Goal: Information Seeking & Learning: Find specific fact

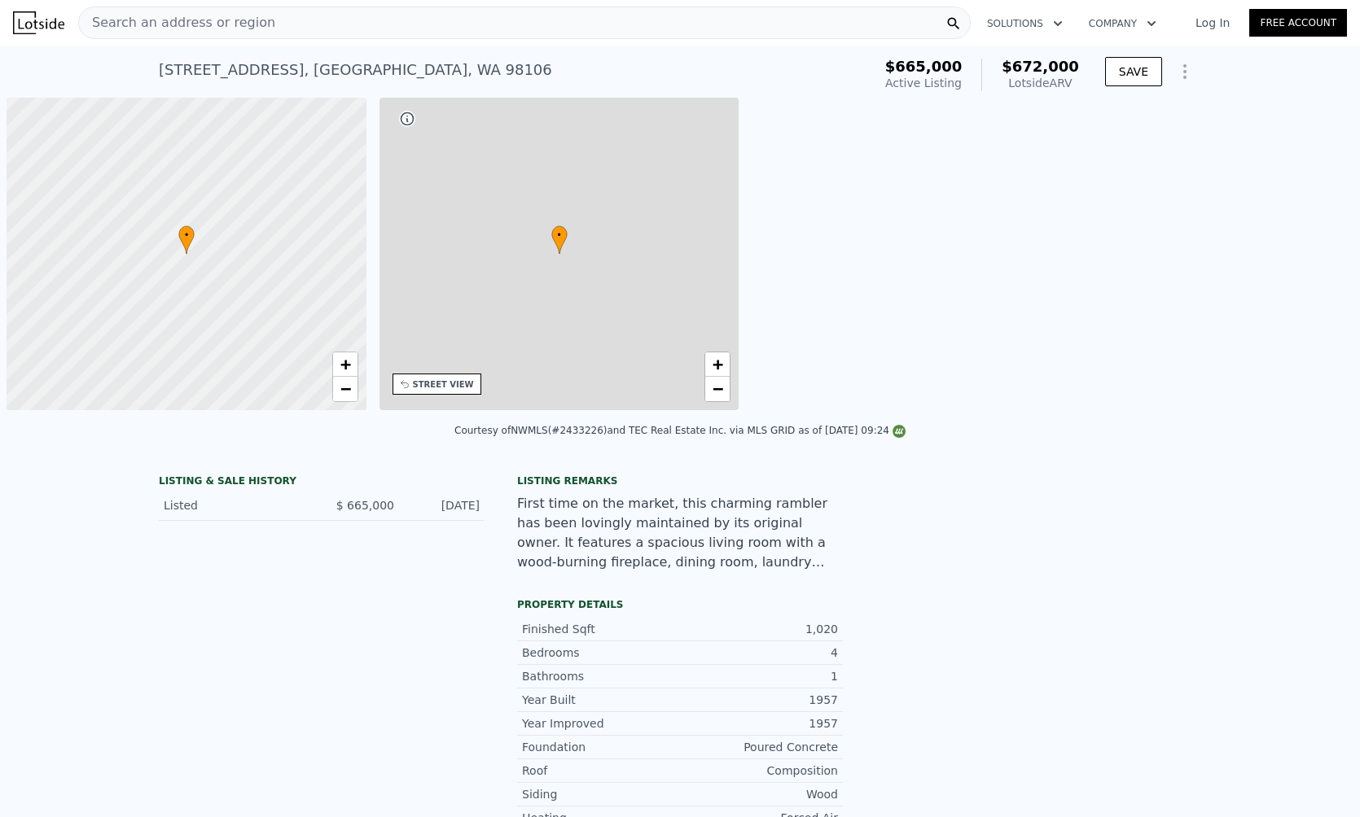
scroll to position [0, 7]
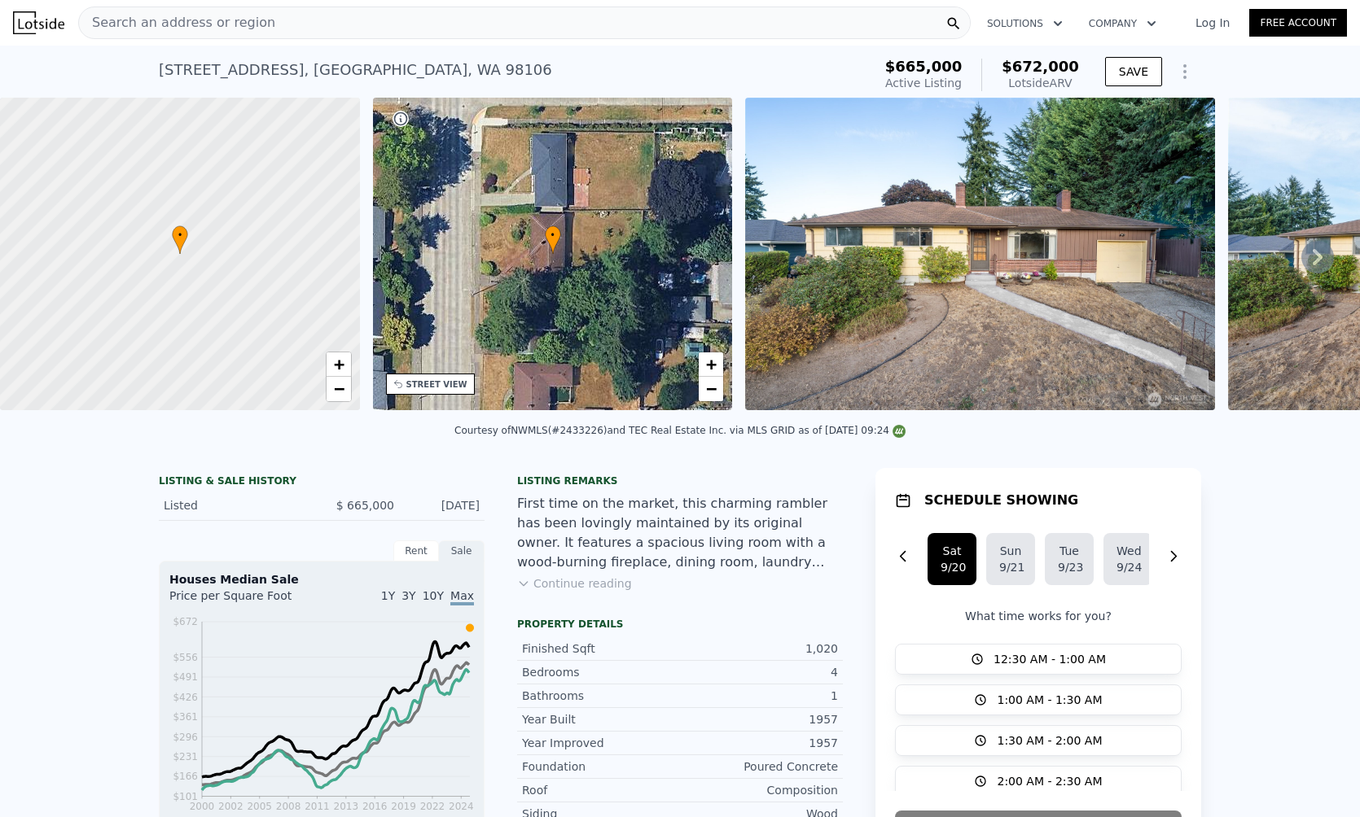
click at [505, 275] on div "• + −" at bounding box center [553, 254] width 360 height 313
drag, startPoint x: 276, startPoint y: 67, endPoint x: 144, endPoint y: 63, distance: 131.9
click at [144, 63] on div "9408 26th Ave SW , Seattle , WA 98106 Active at $665k (~ARV $672k ) $665,000 Ac…" at bounding box center [680, 72] width 1360 height 52
copy div "9408 26th Ave SW"
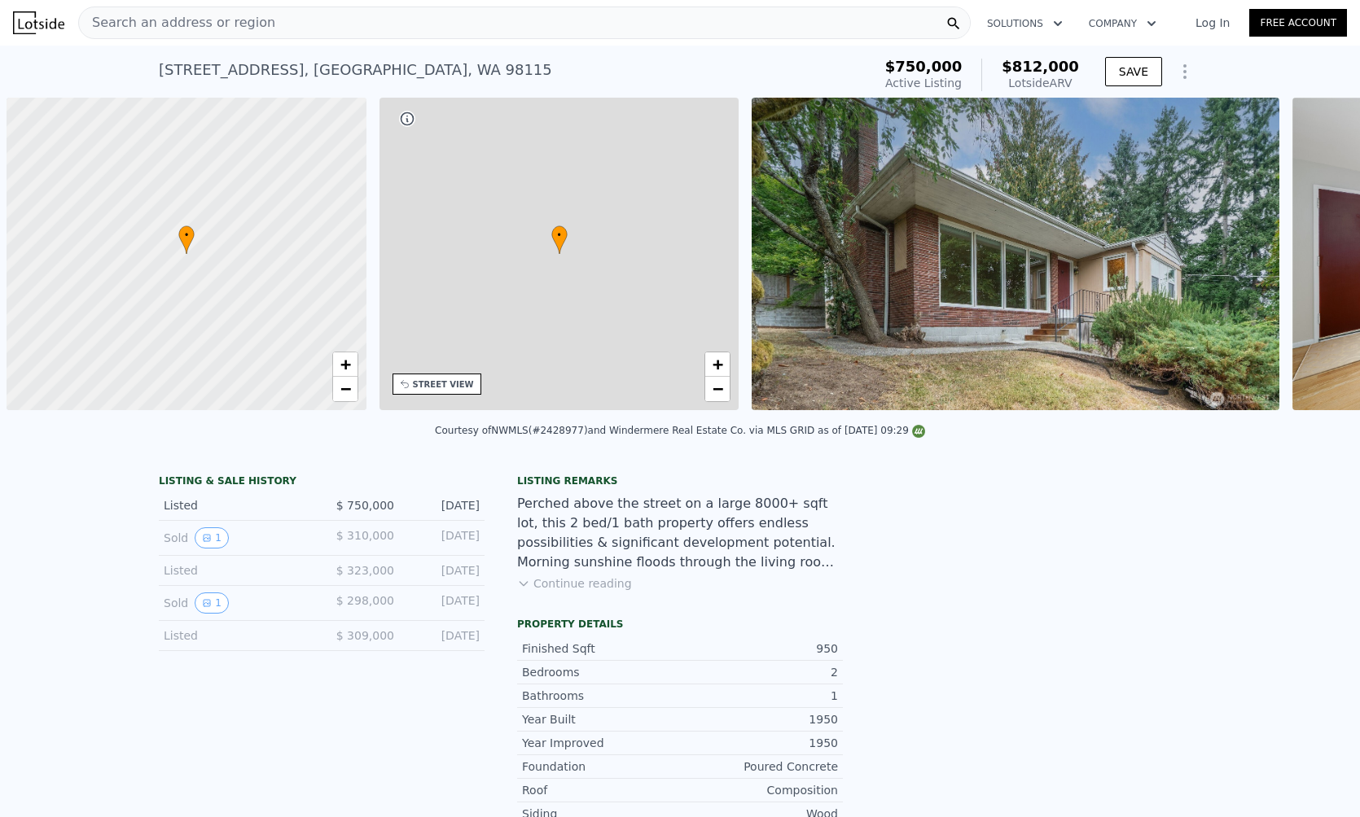
scroll to position [0, 7]
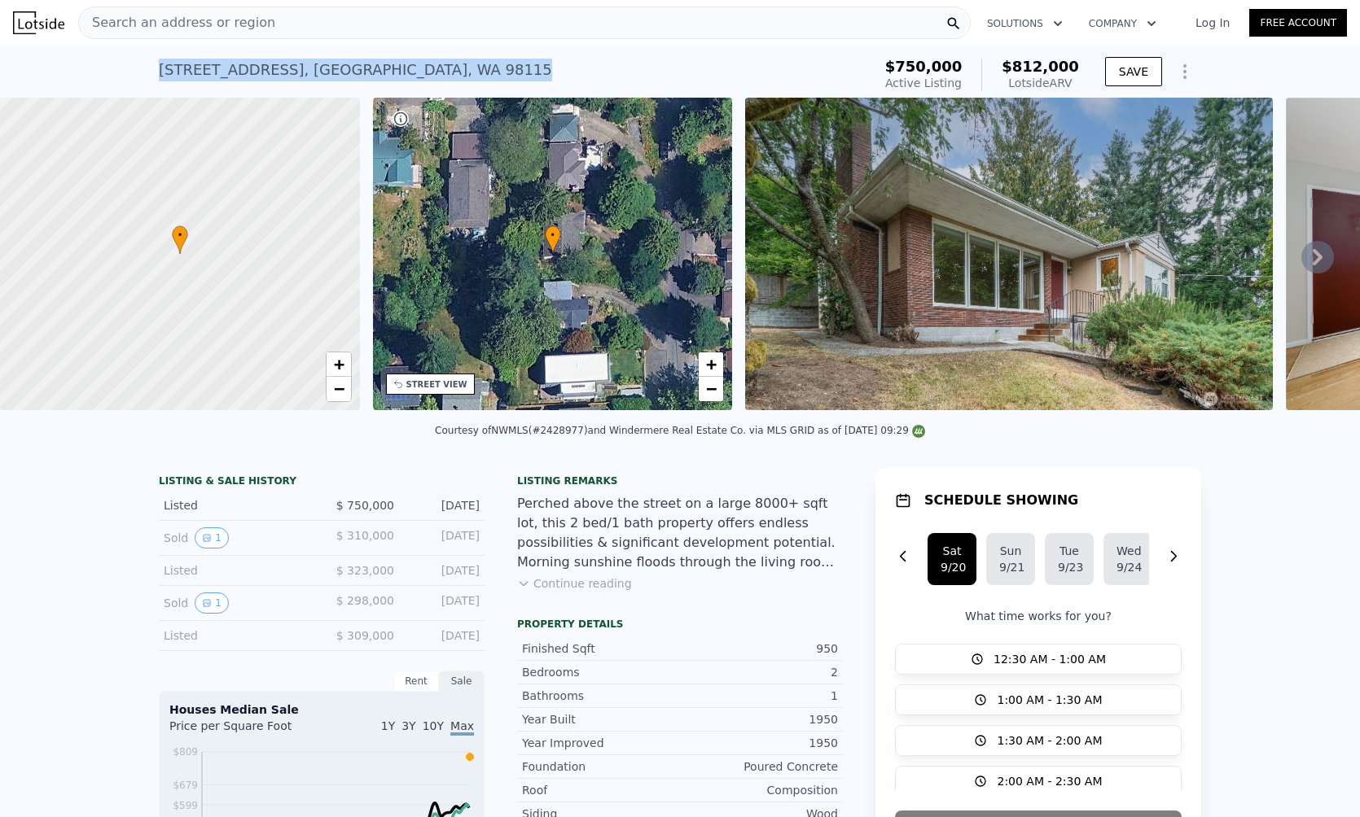
drag, startPoint x: 316, startPoint y: 55, endPoint x: 147, endPoint y: 66, distance: 168.8
click at [147, 66] on div "9119 17th Ave NE , Seattle , WA 98115 Active at $750k (~ARV $812k ) $750,000 Ac…" at bounding box center [680, 72] width 1360 height 52
copy div "9119 17th Ave NE , Seattle , WA 98115"
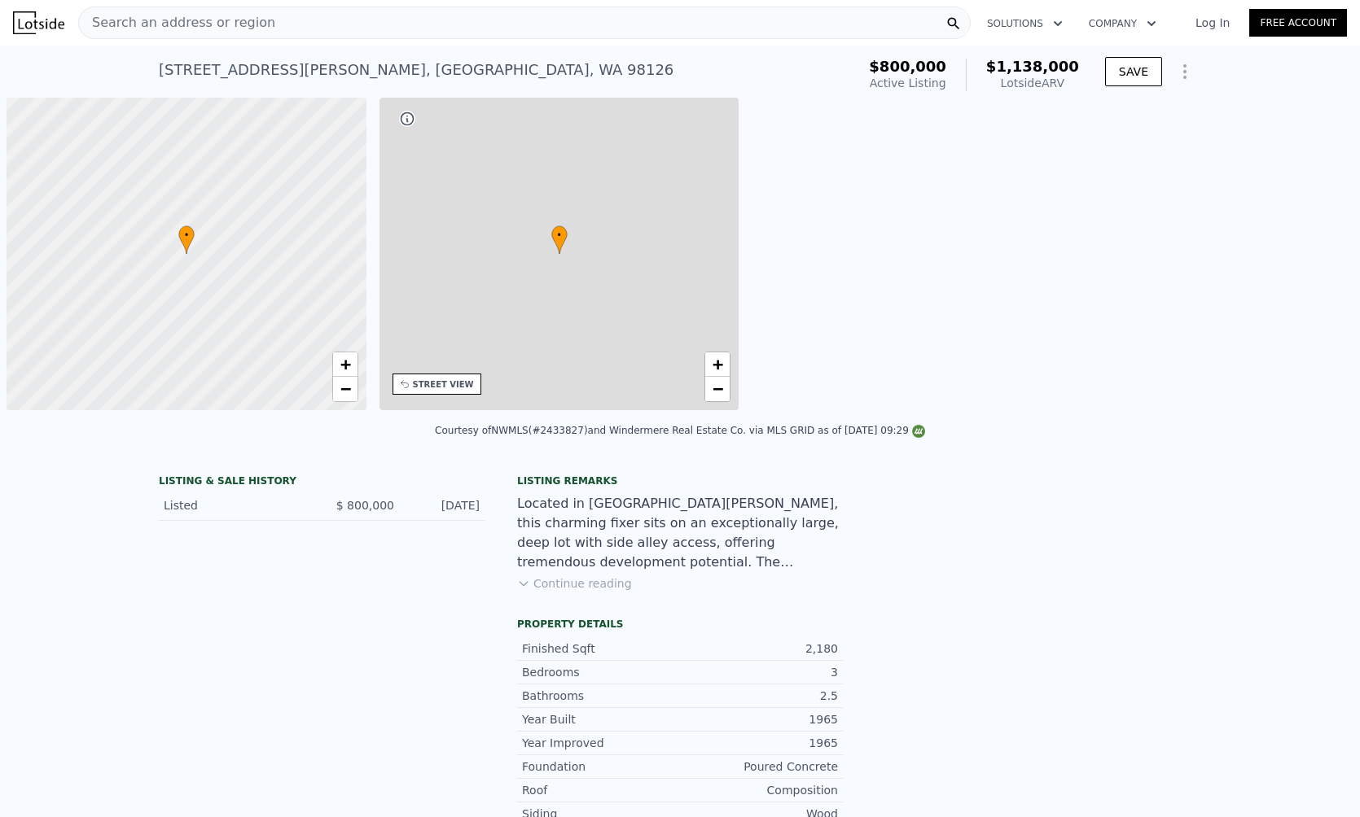
scroll to position [0, 7]
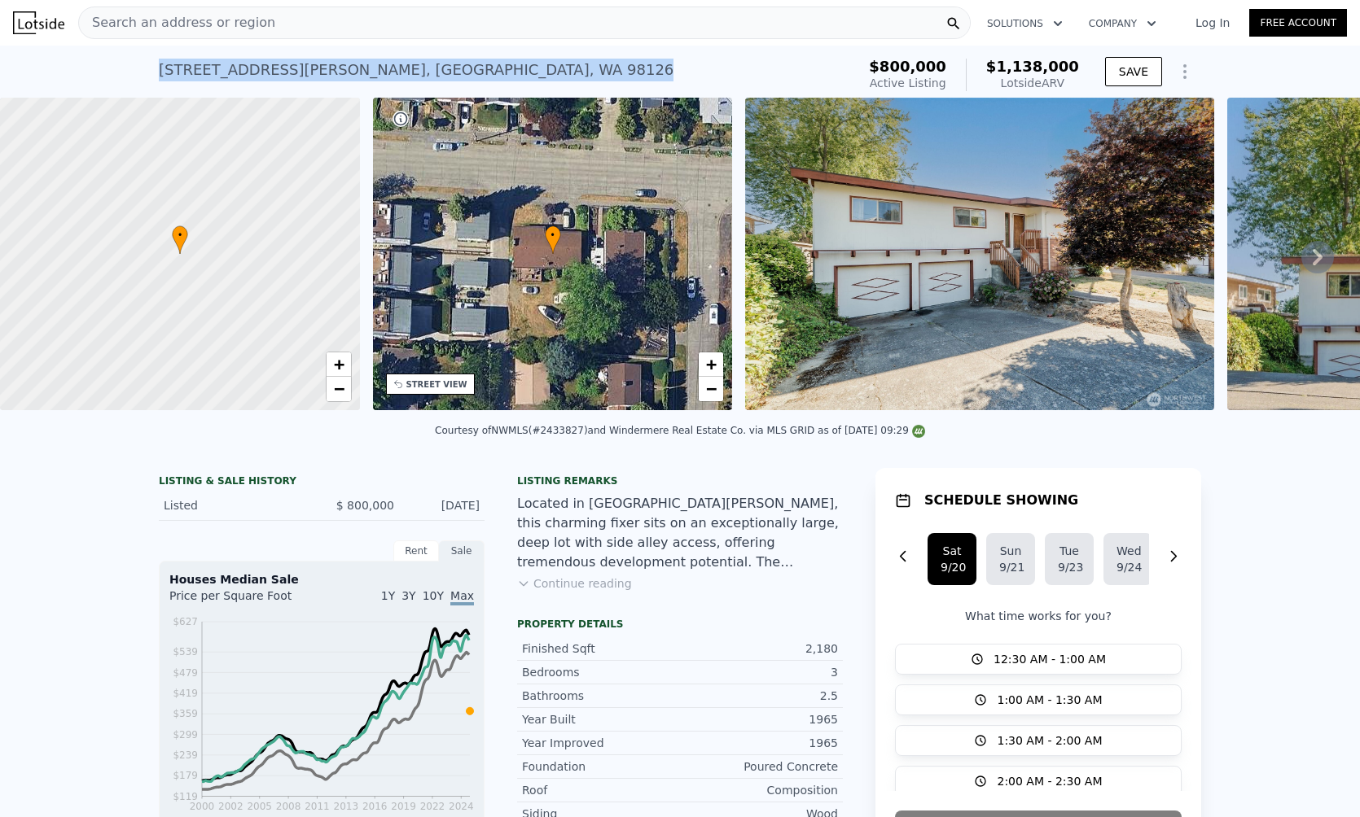
drag, startPoint x: 408, startPoint y: 73, endPoint x: 158, endPoint y: 68, distance: 250.0
click at [149, 75] on div "3609 SW Holden St , Seattle , WA 98126 Active at $800k (~ARV $1.138m ) $800,000…" at bounding box center [680, 72] width 1360 height 52
copy div "3609 SW Holden St , Seattle , WA 98126"
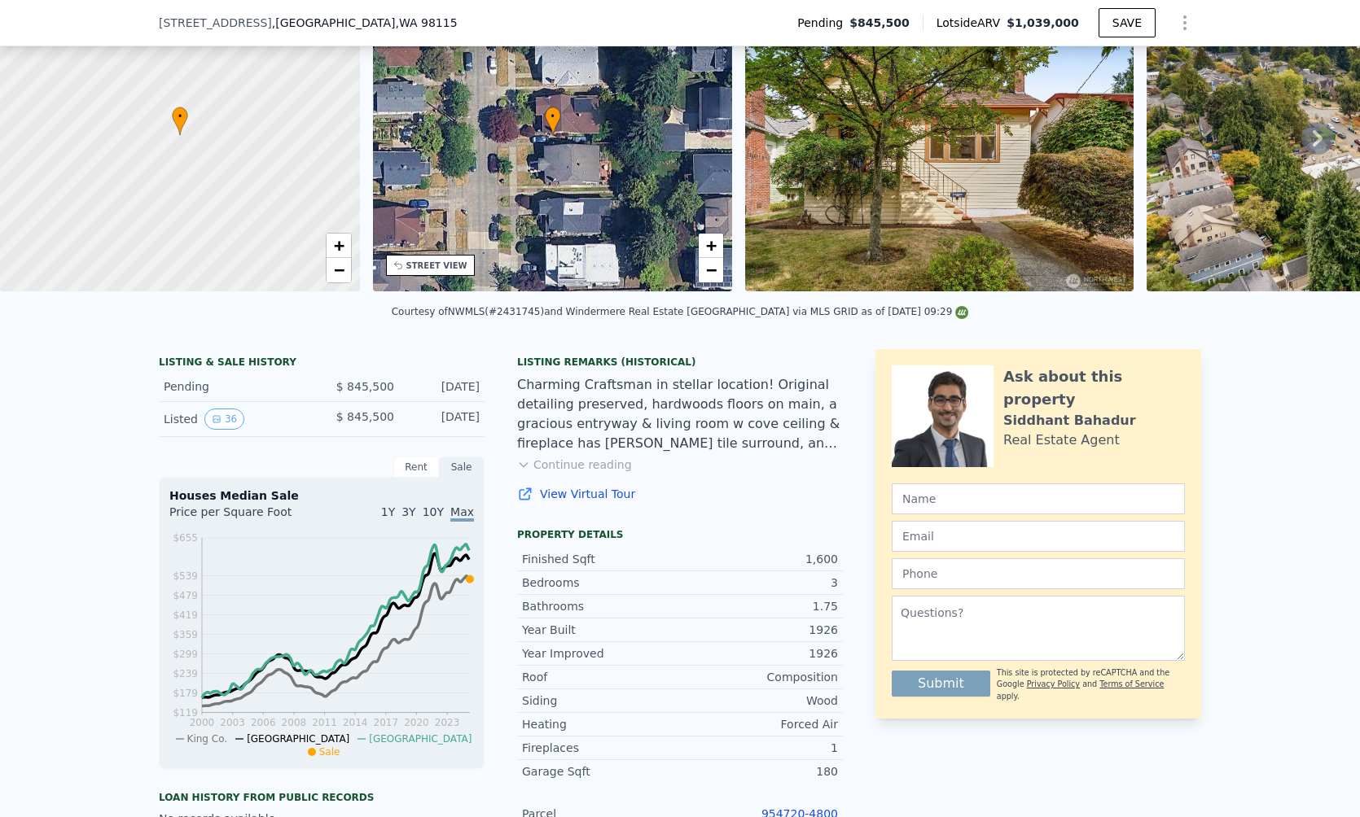
scroll to position [6, 0]
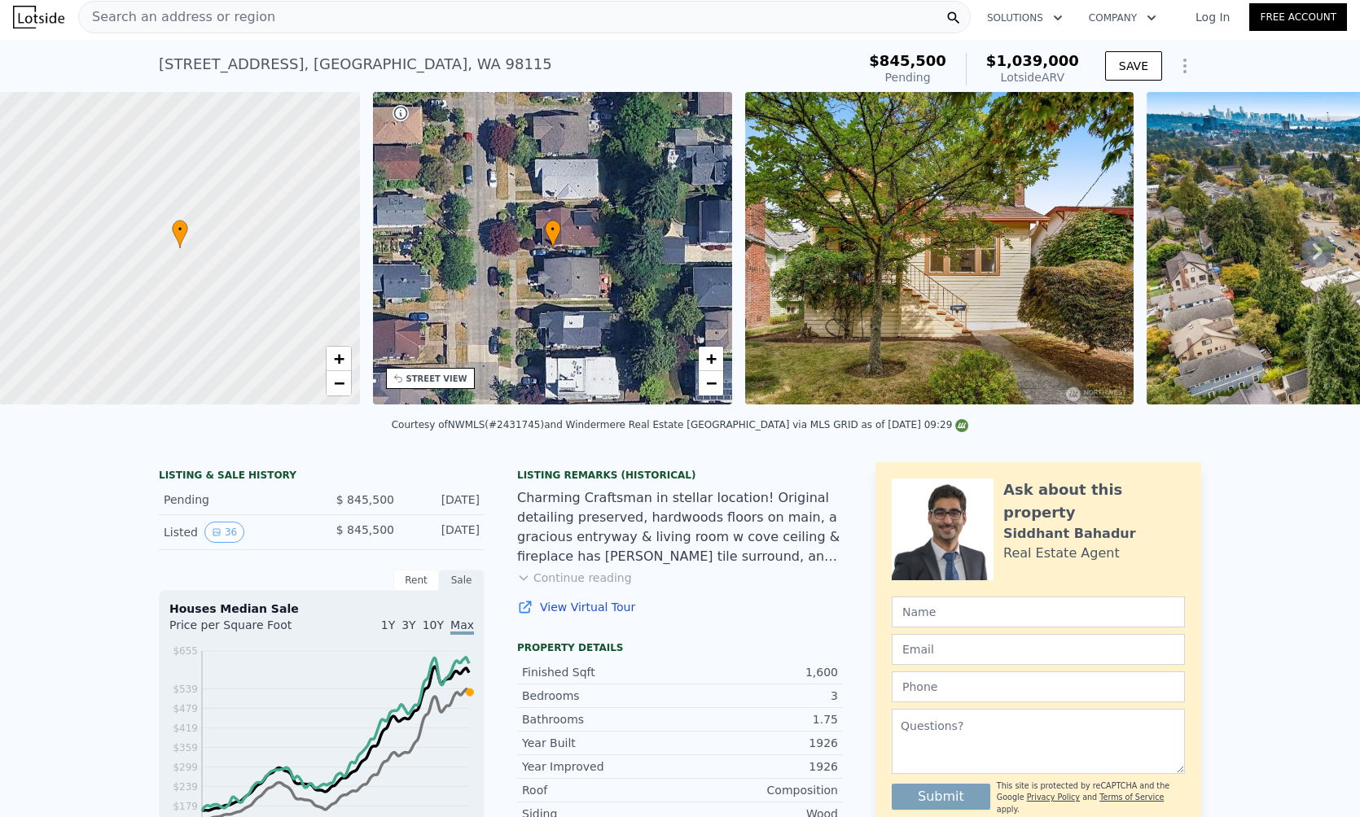
click at [961, 201] on img at bounding box center [939, 248] width 388 height 313
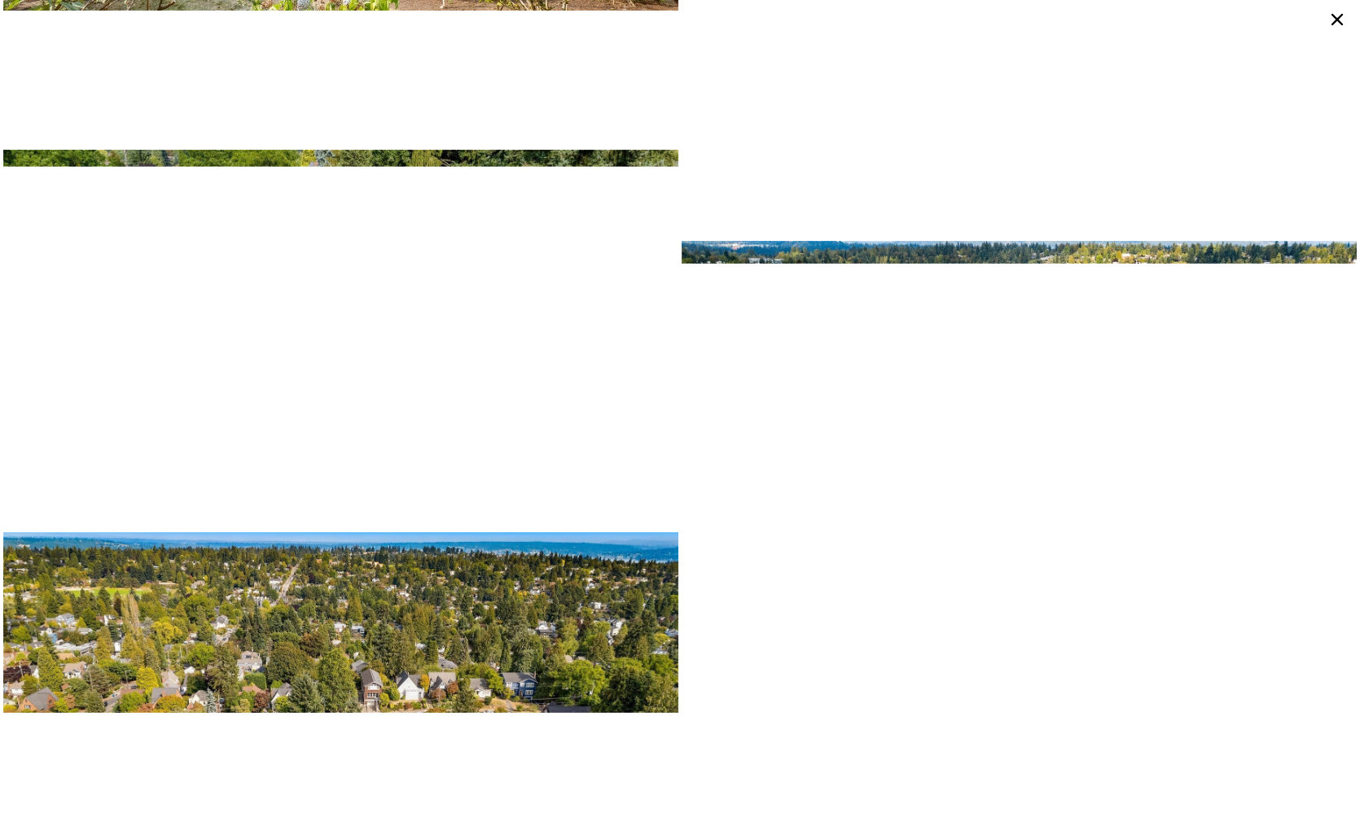
scroll to position [8057, 0]
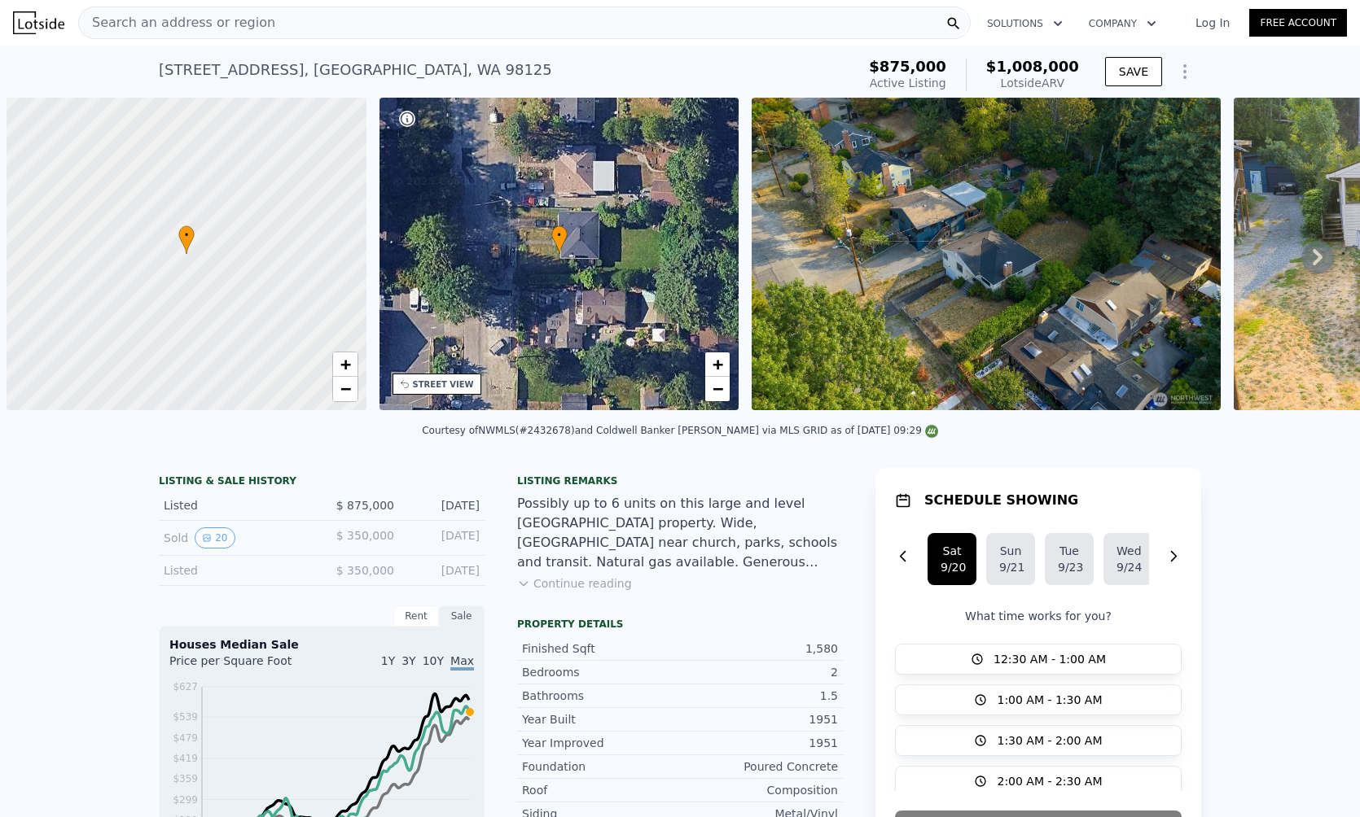
scroll to position [0, 7]
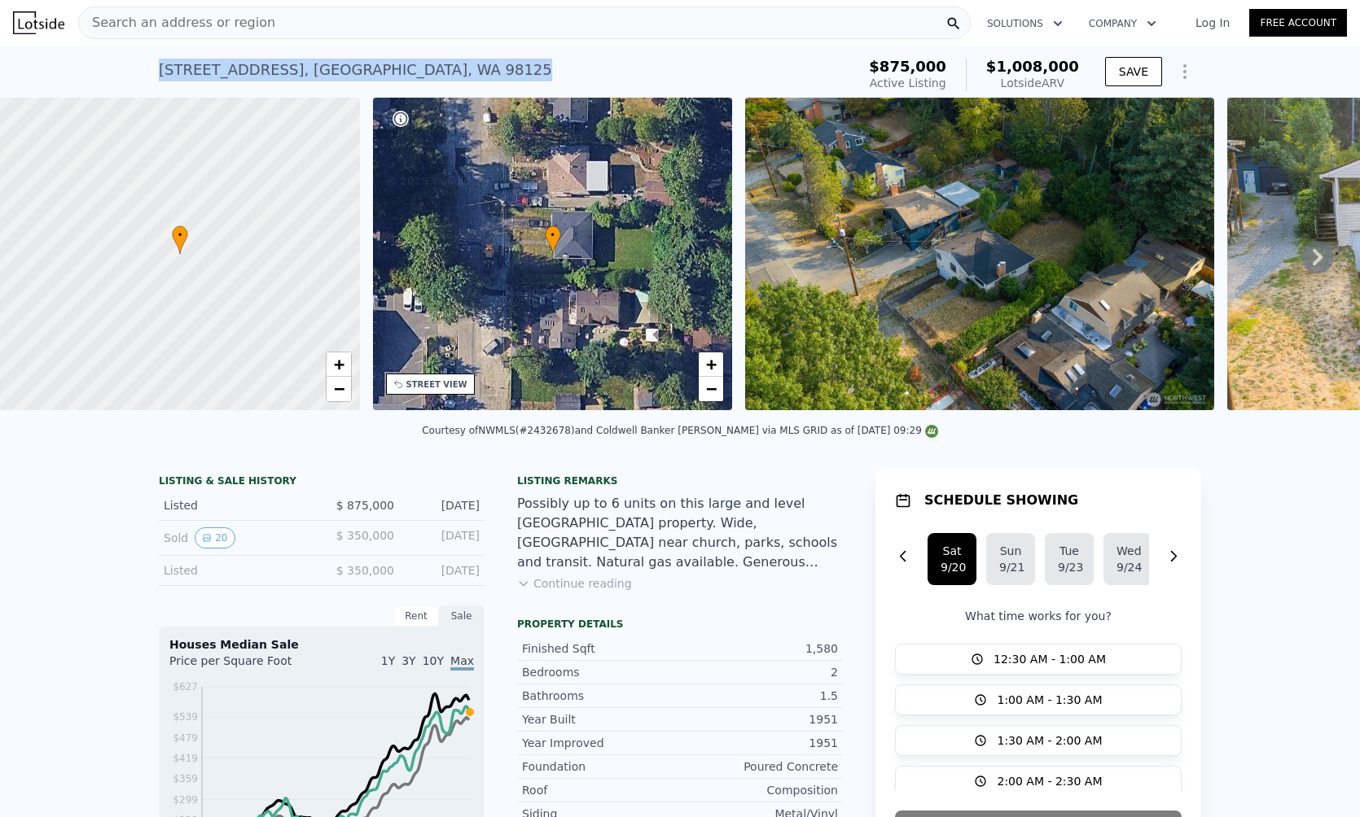
drag, startPoint x: 413, startPoint y: 77, endPoint x: 137, endPoint y: 77, distance: 276.0
click at [137, 77] on div "10522 41st Pl NE , Seattle , WA 98125 Active at $875k (~ARV $1.008m ) $875,000 …" at bounding box center [680, 72] width 1360 height 52
copy div "10522 41st Pl NE , Seattle , WA 98125"
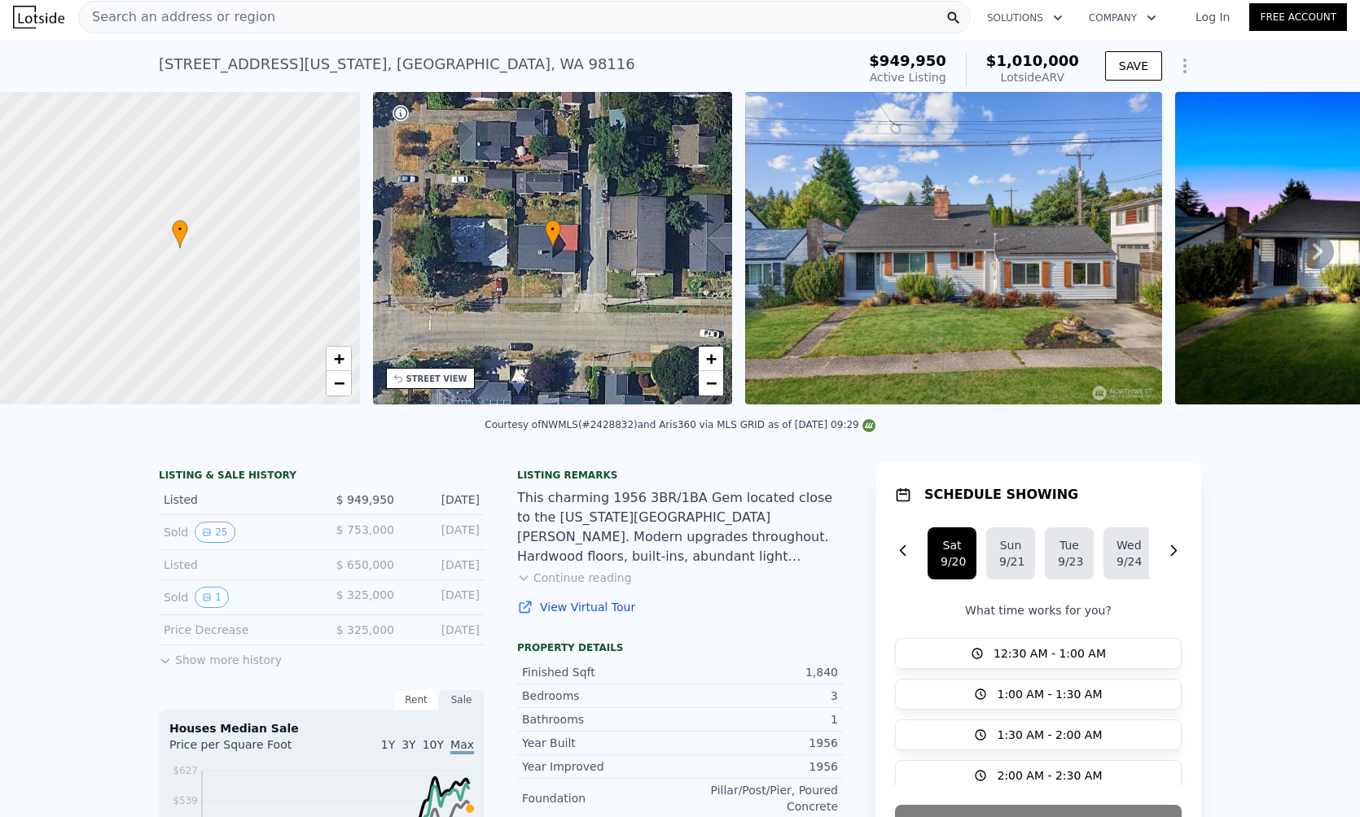
scroll to position [2, 0]
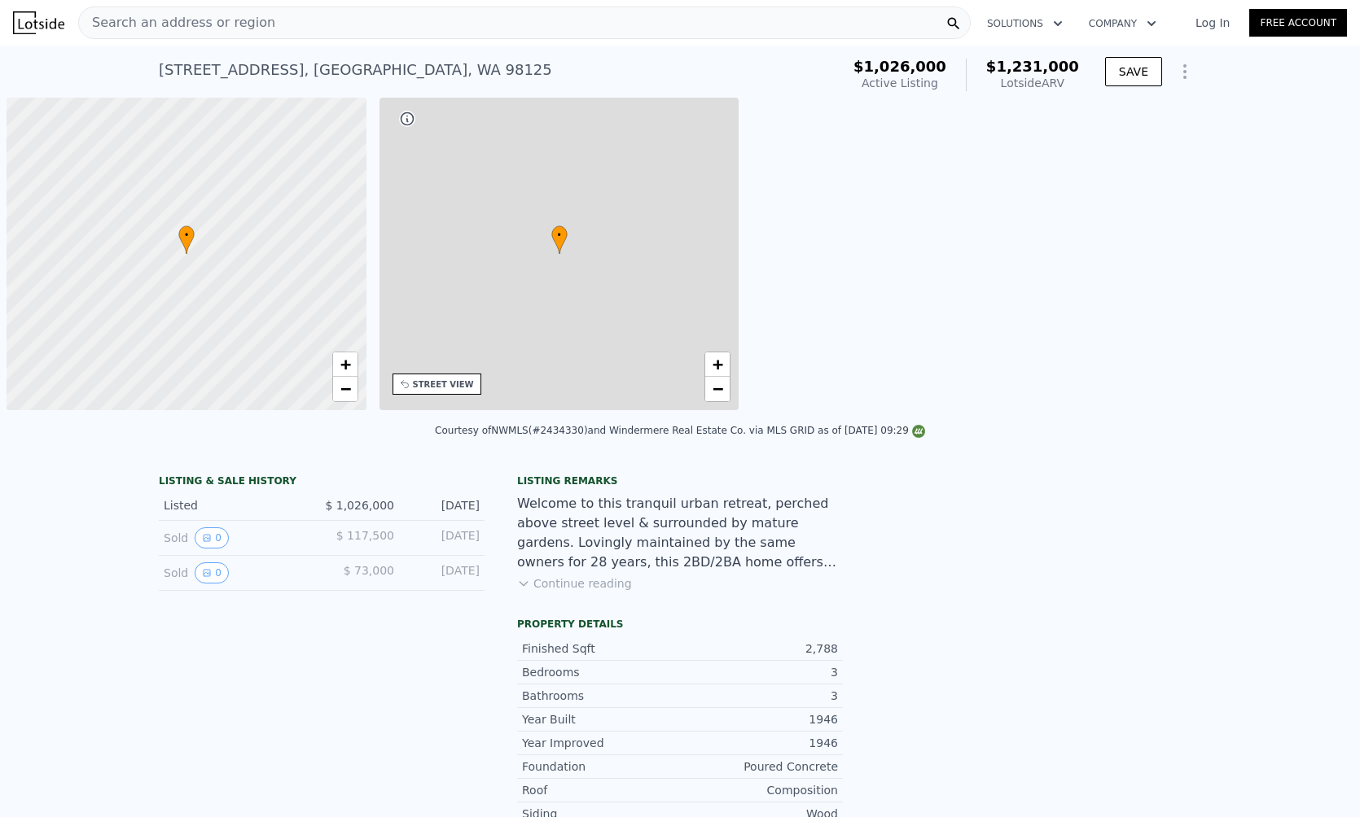
scroll to position [0, 7]
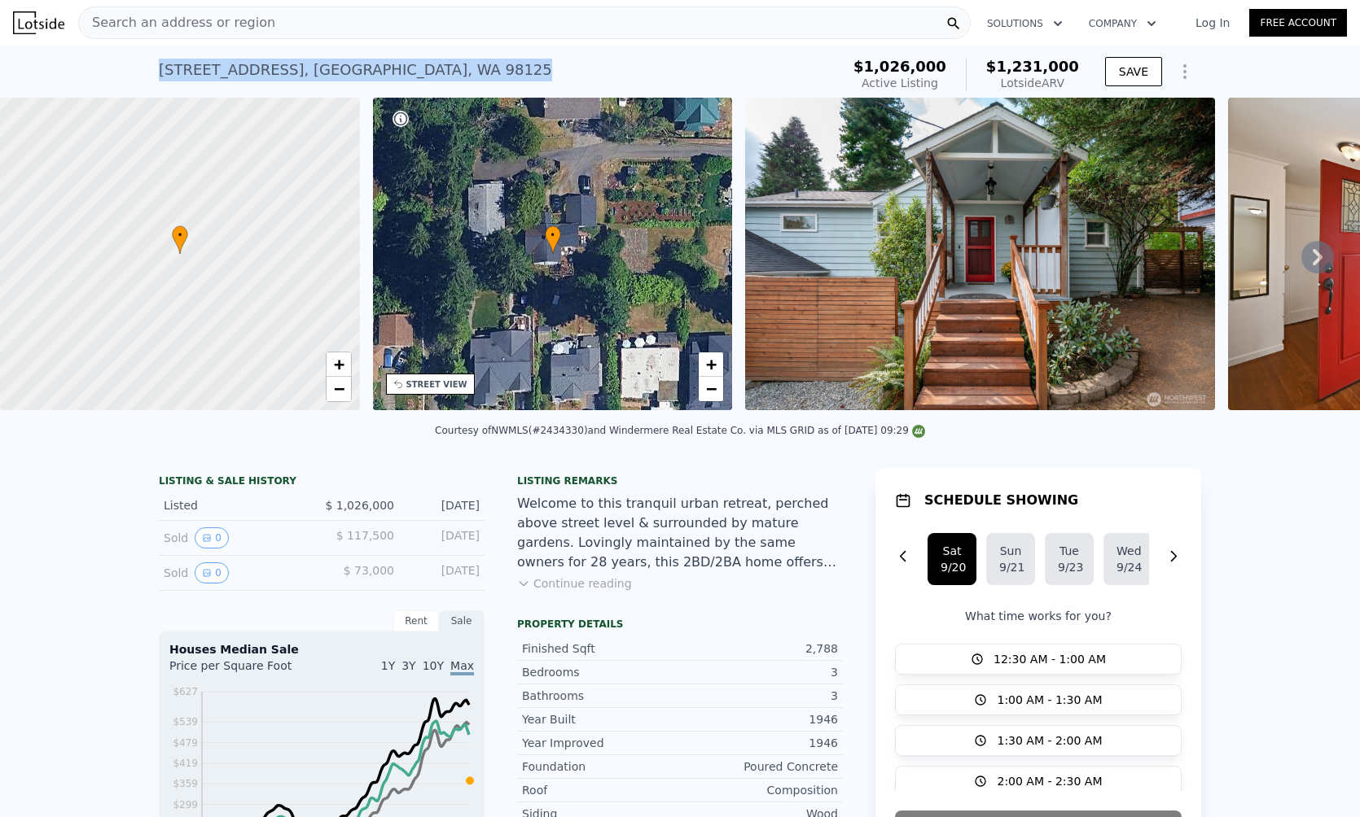
drag, startPoint x: 447, startPoint y: 79, endPoint x: 145, endPoint y: 75, distance: 302.1
click at [145, 75] on div "12019 25th Ave NE # B , Seattle , WA 98125 Active at $1.026m (~ARV $1.231m ) $1…" at bounding box center [680, 72] width 1360 height 52
copy div "12019 25th Ave NE # B , Seattle , WA 98125"
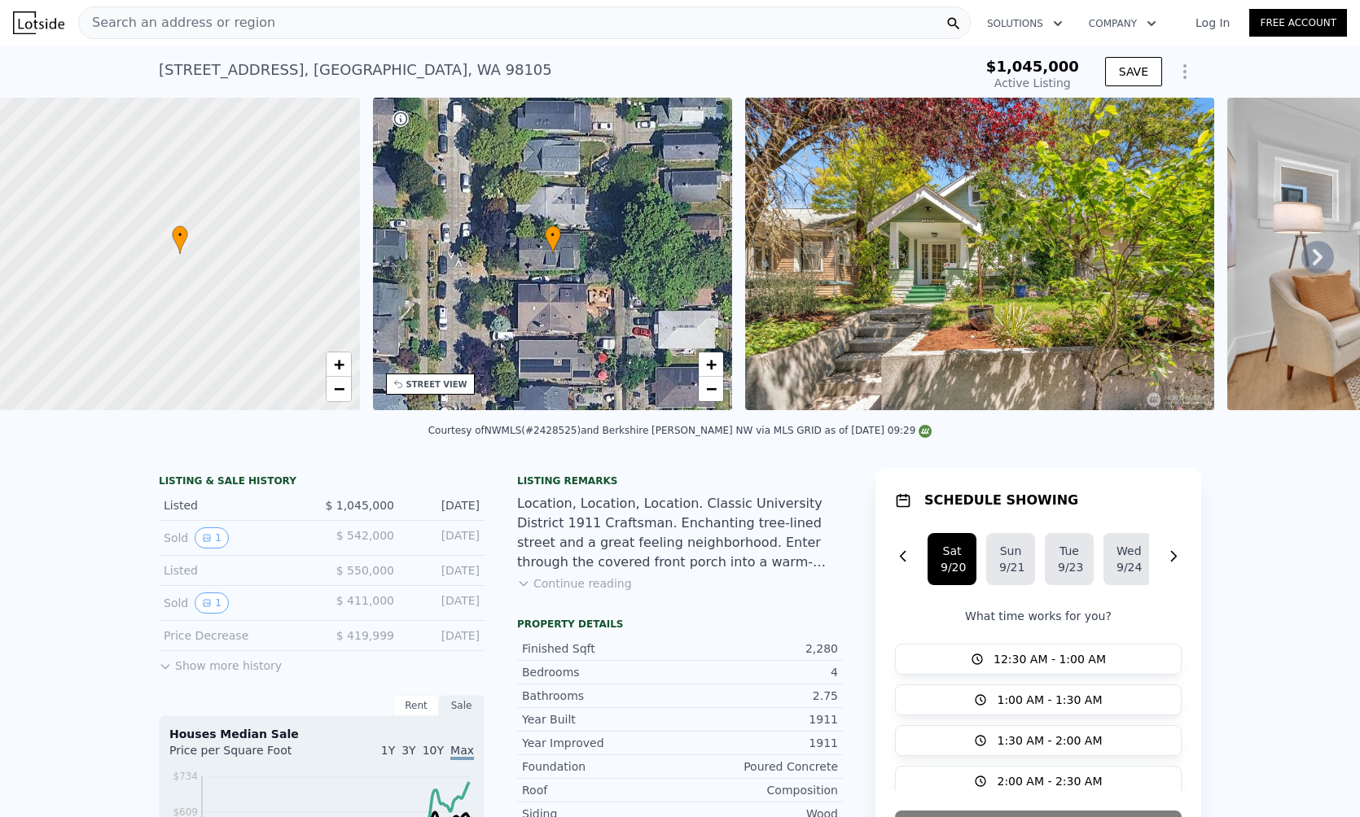
click at [946, 317] on img at bounding box center [979, 254] width 469 height 313
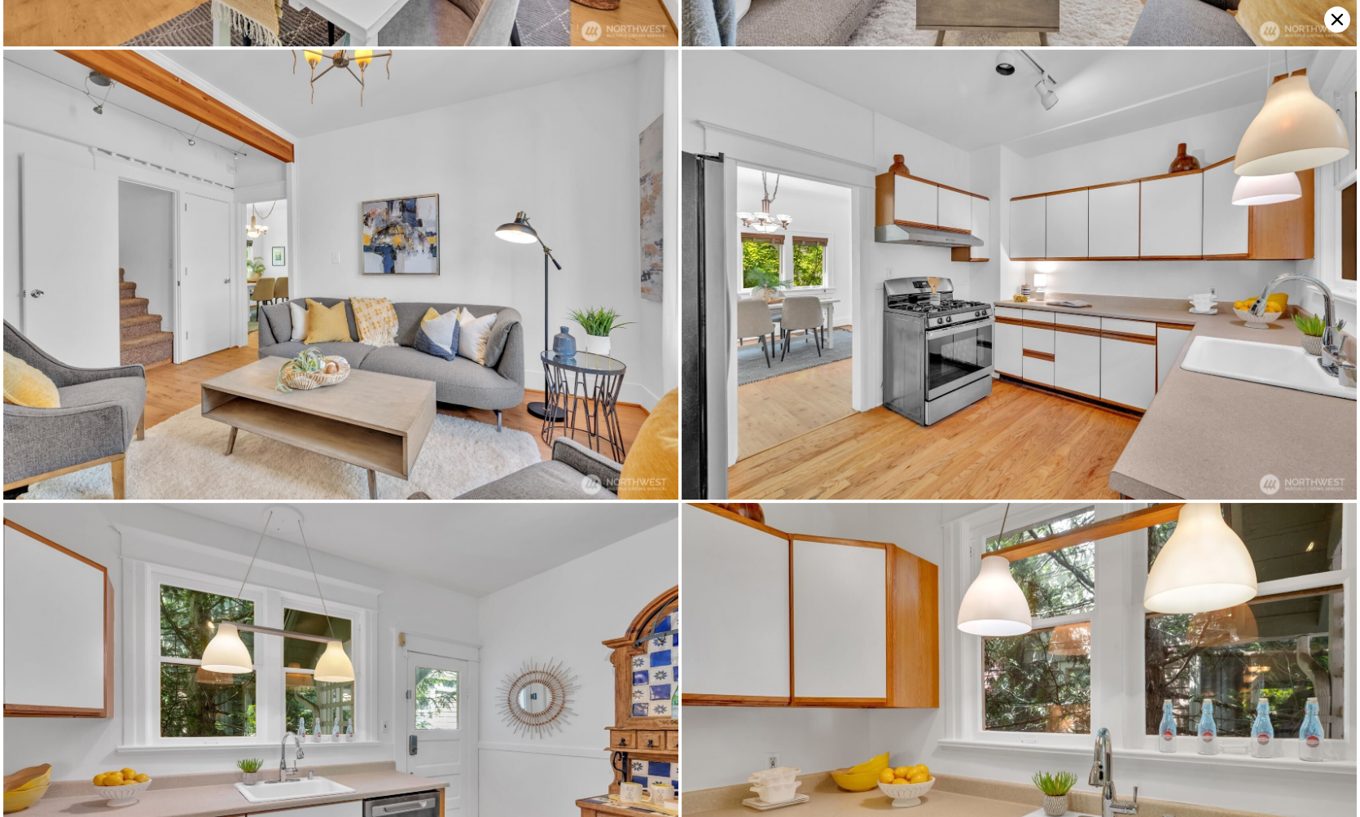
scroll to position [1796, 0]
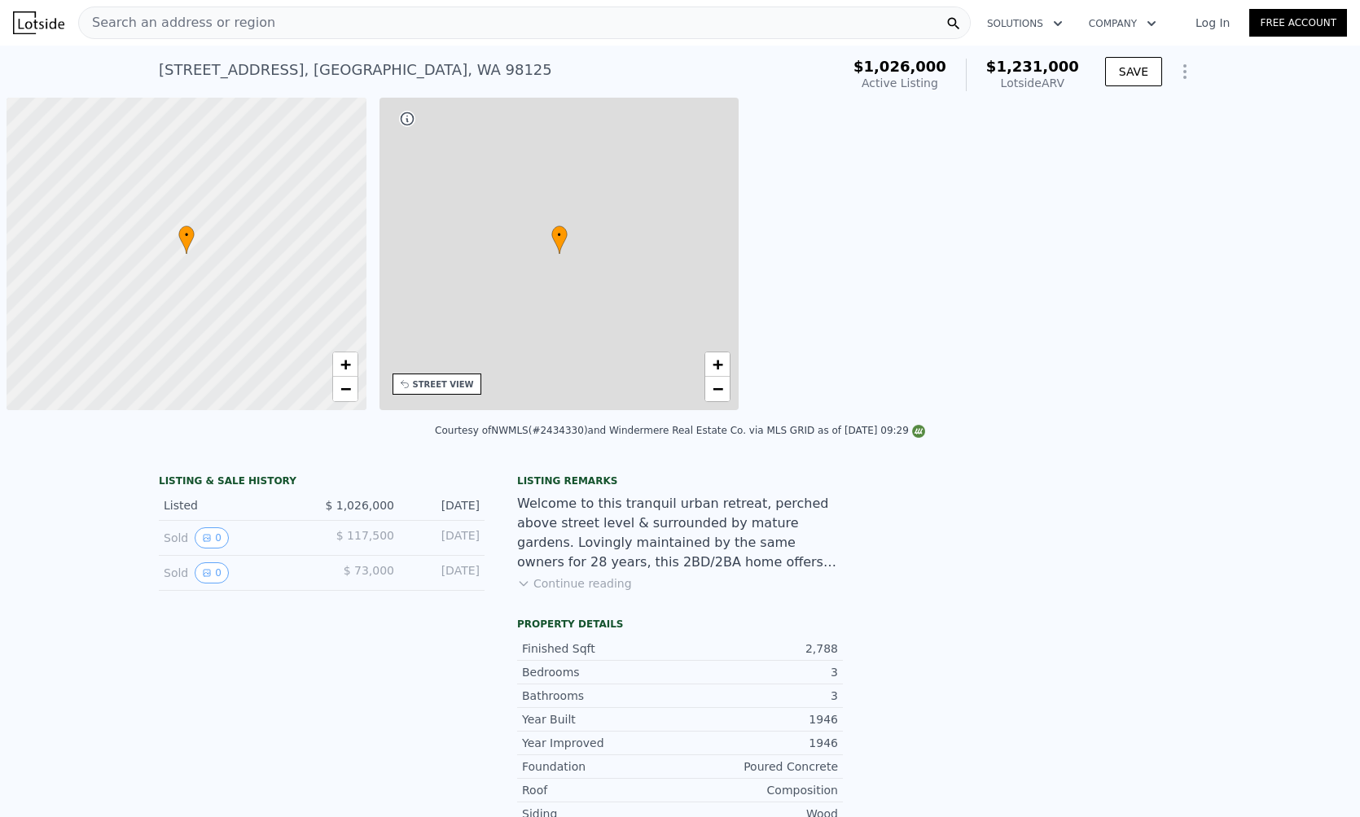
scroll to position [0, 7]
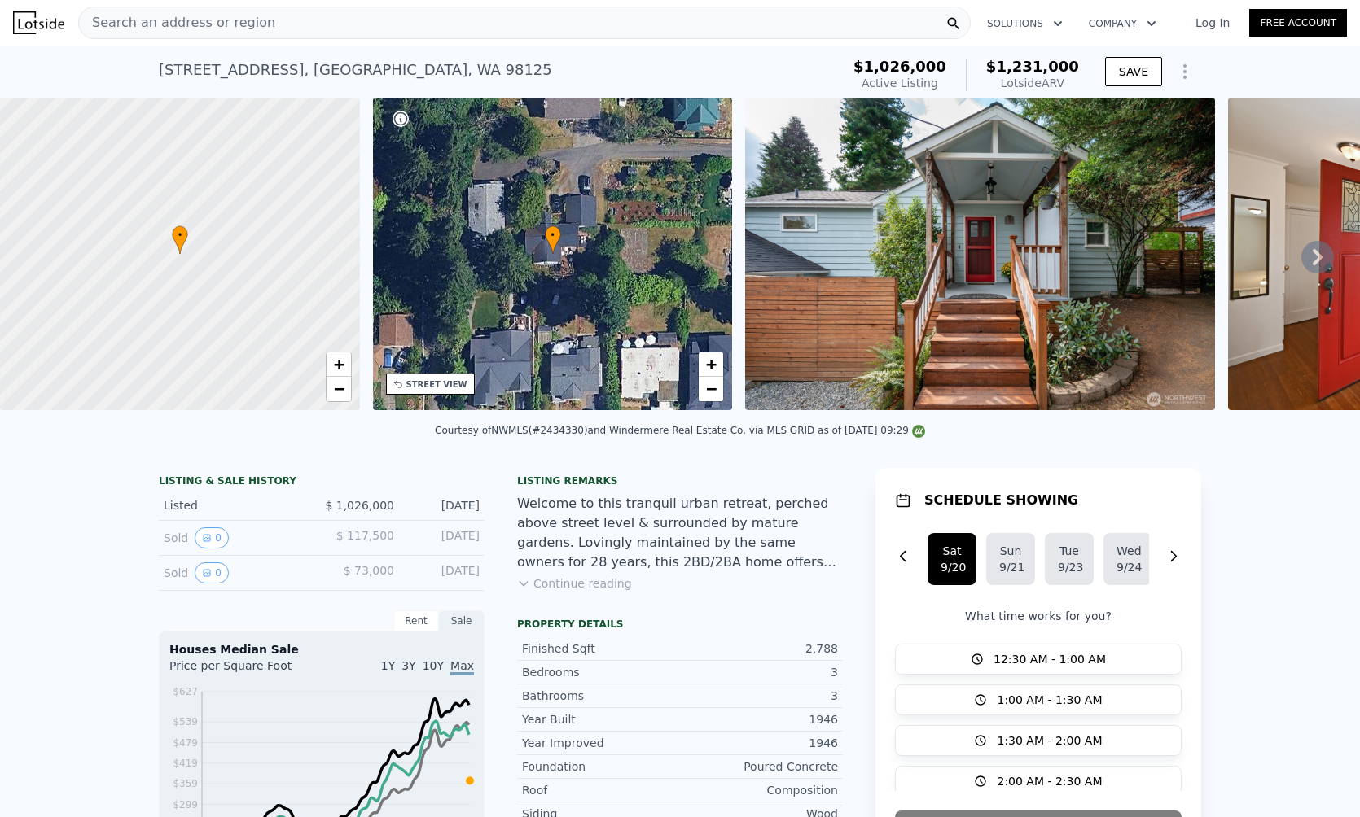
click at [1312, 260] on icon at bounding box center [1317, 257] width 10 height 16
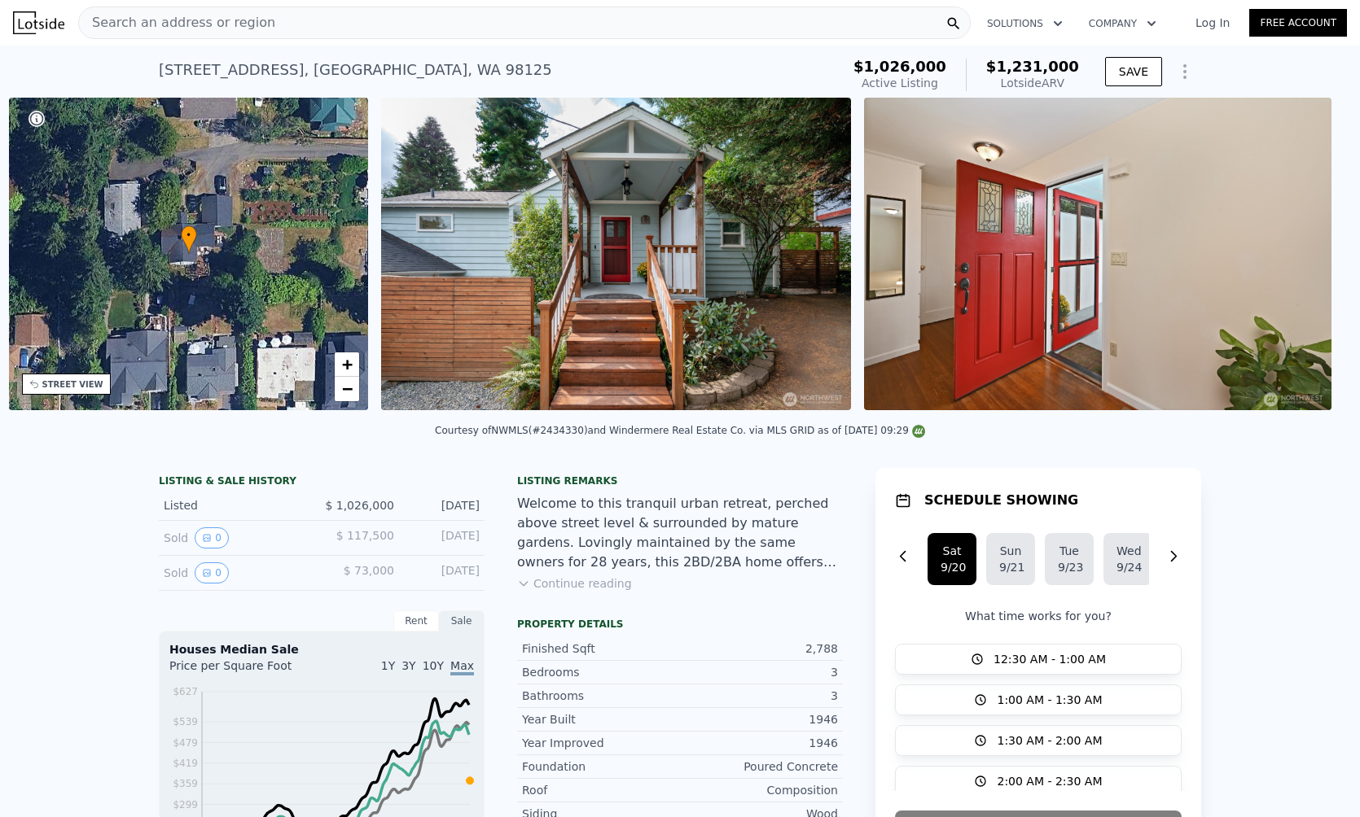
scroll to position [0, 379]
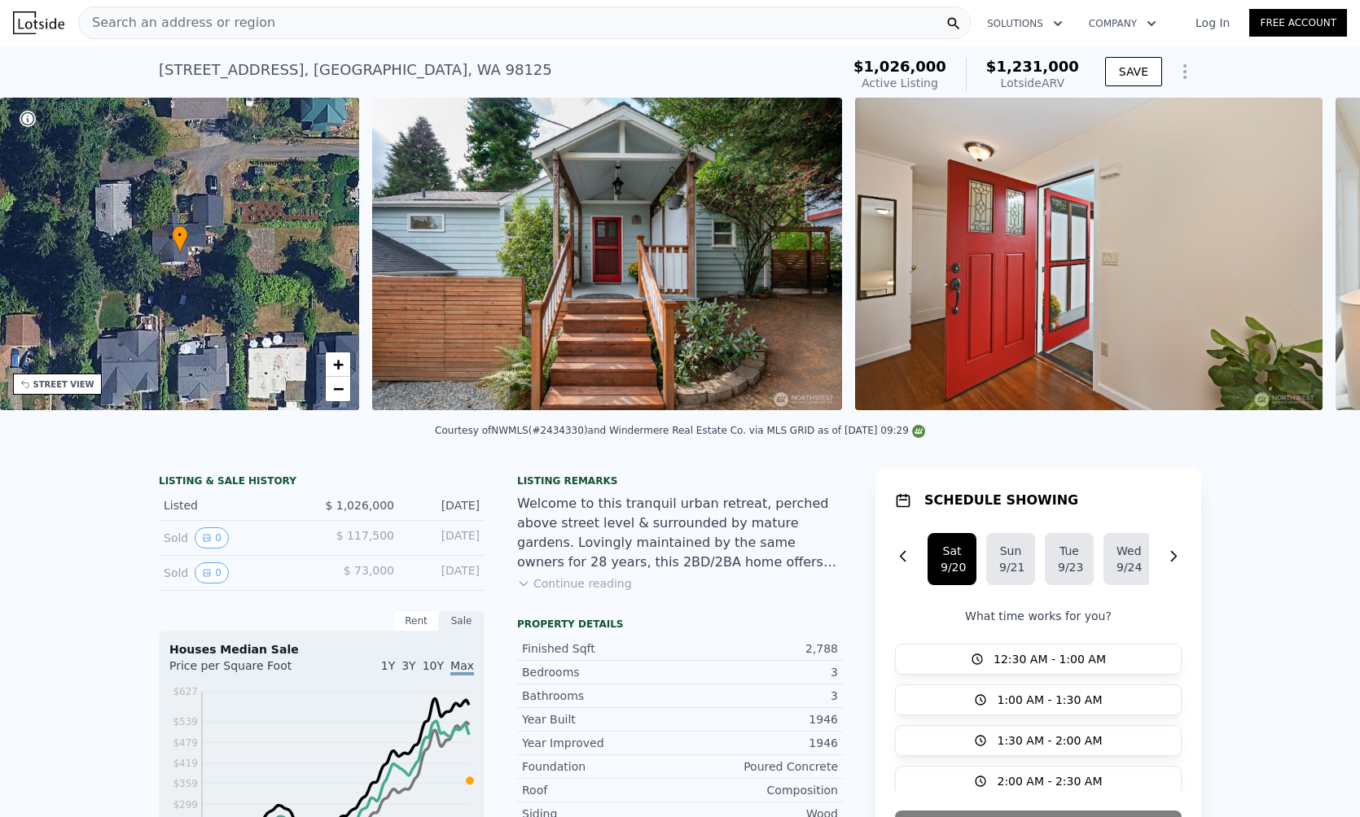
click at [1309, 260] on div "• + − • + − STREET VIEW Loading... SATELLITE VIEW" at bounding box center [680, 257] width 1360 height 318
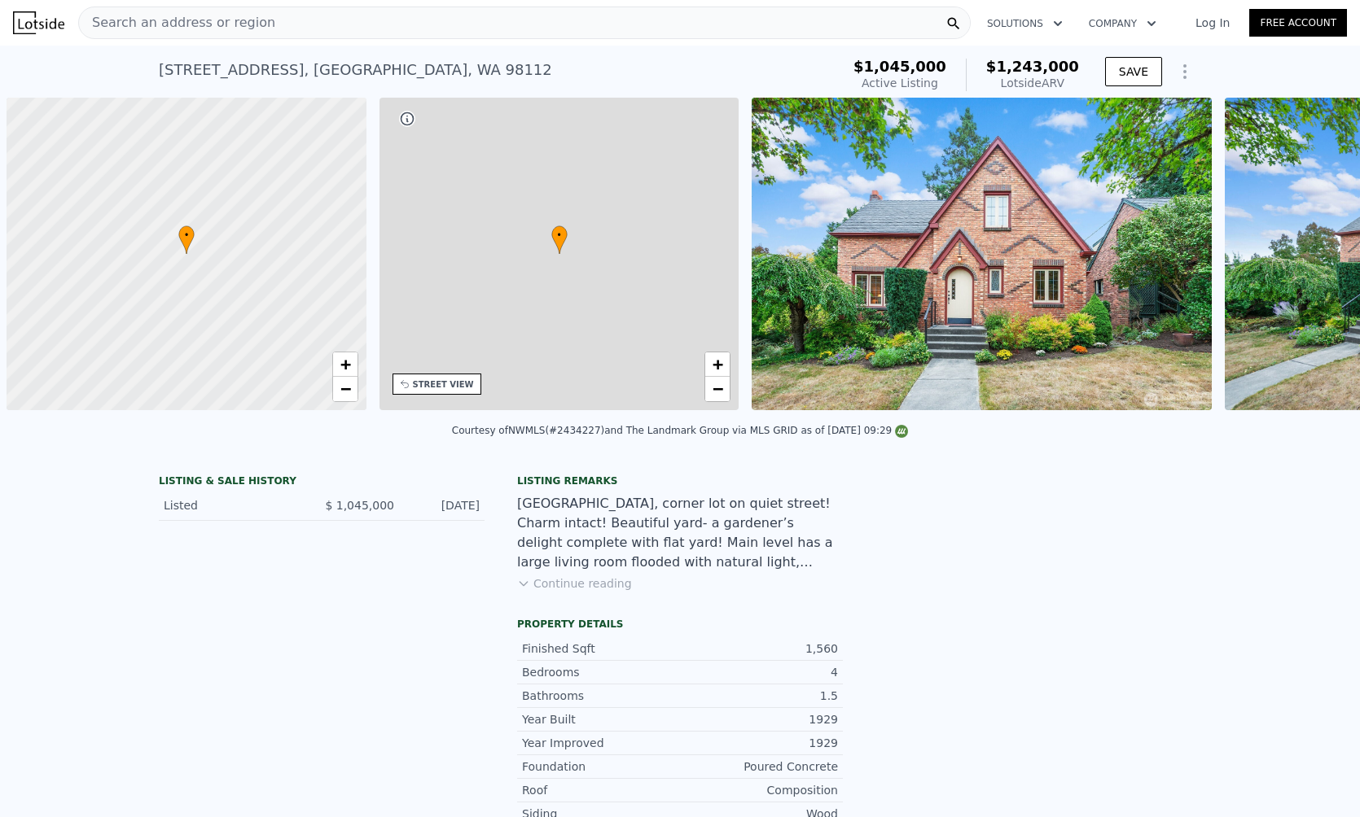
scroll to position [0, 7]
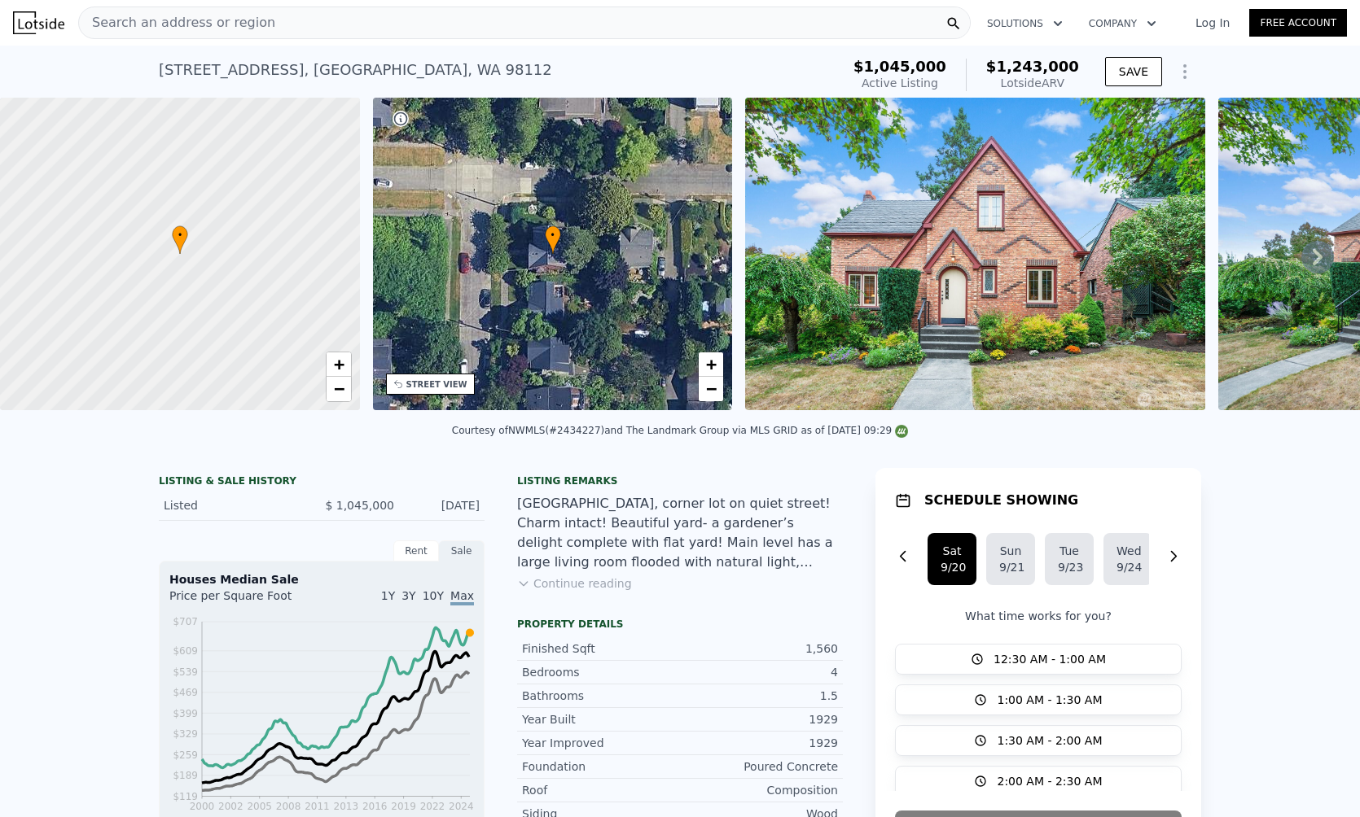
click at [1052, 182] on img at bounding box center [975, 254] width 460 height 313
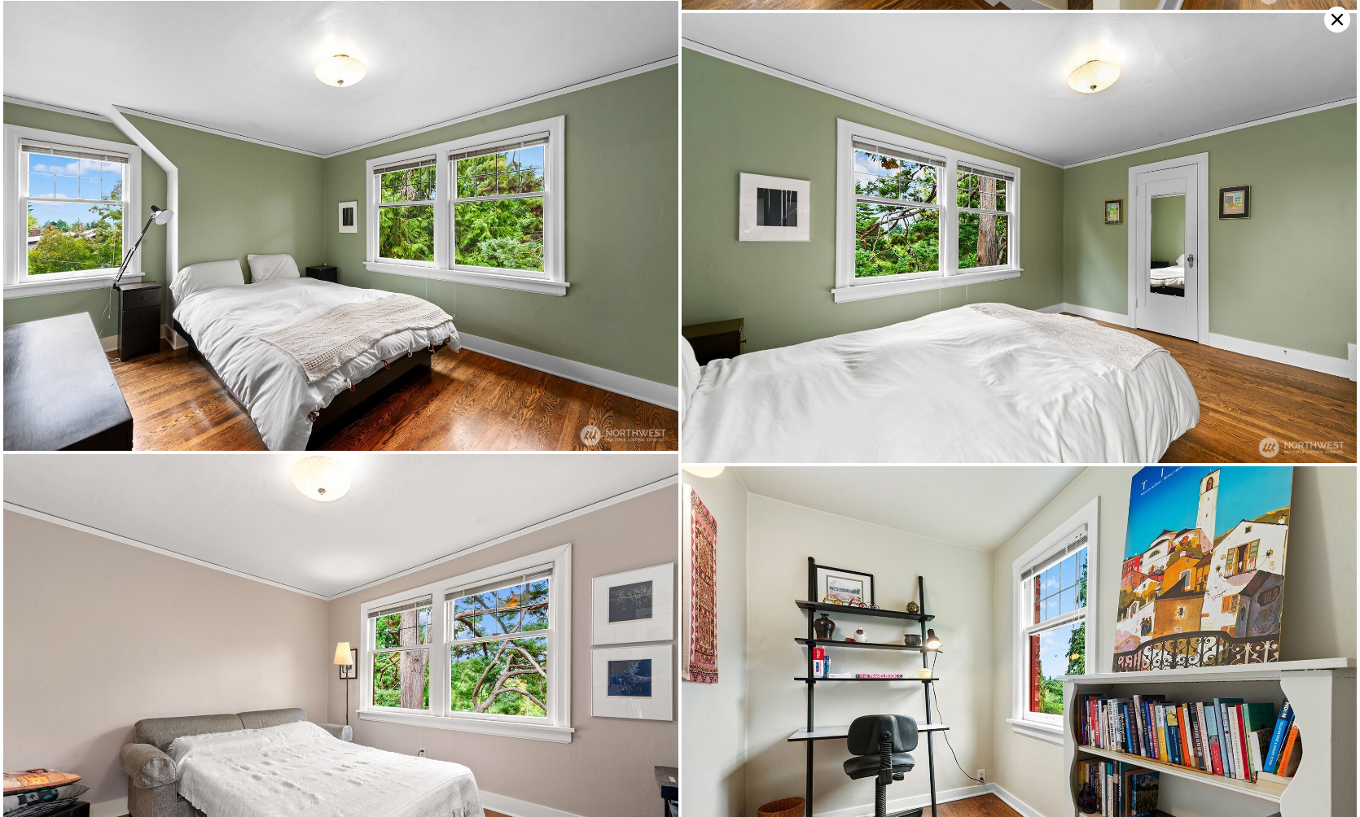
scroll to position [4936, 0]
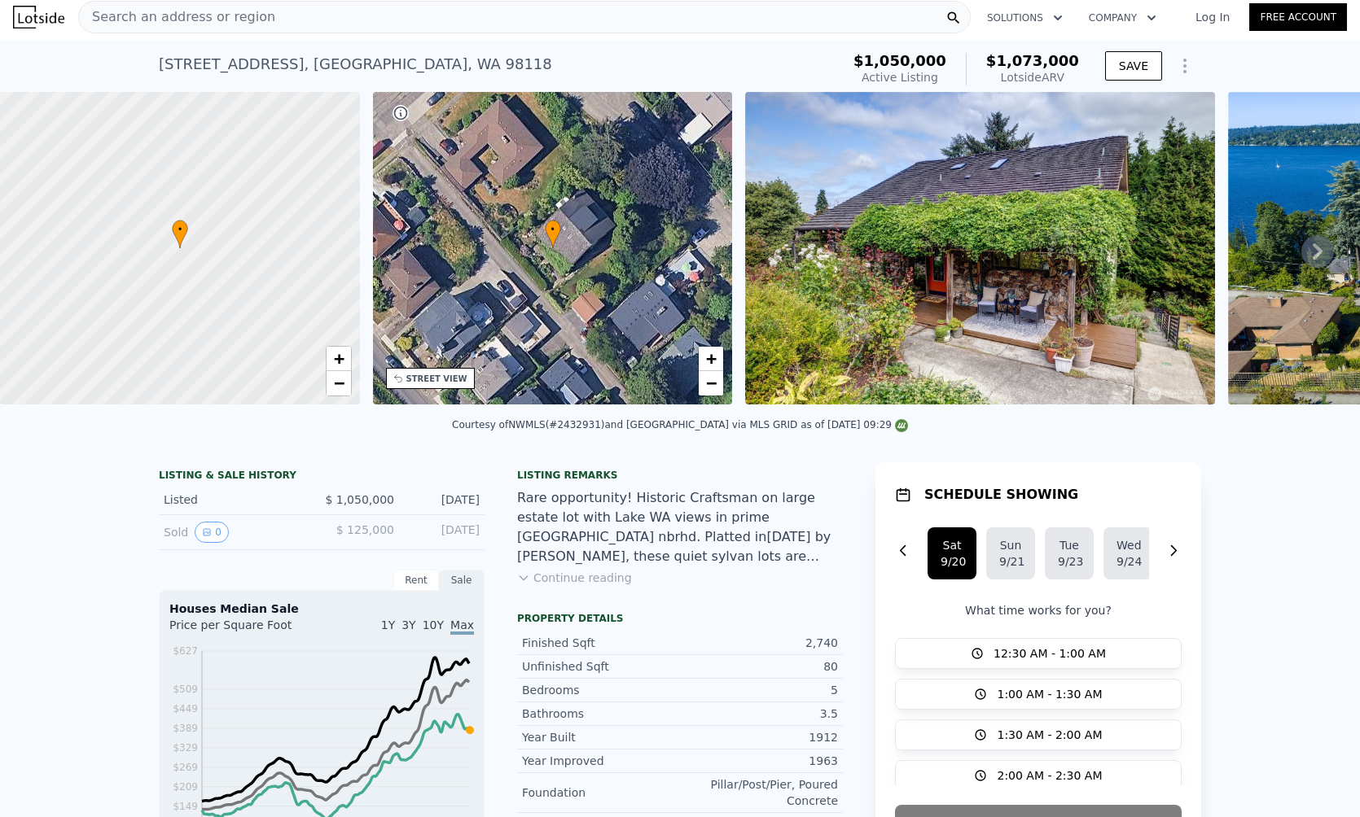
scroll to position [2, 0]
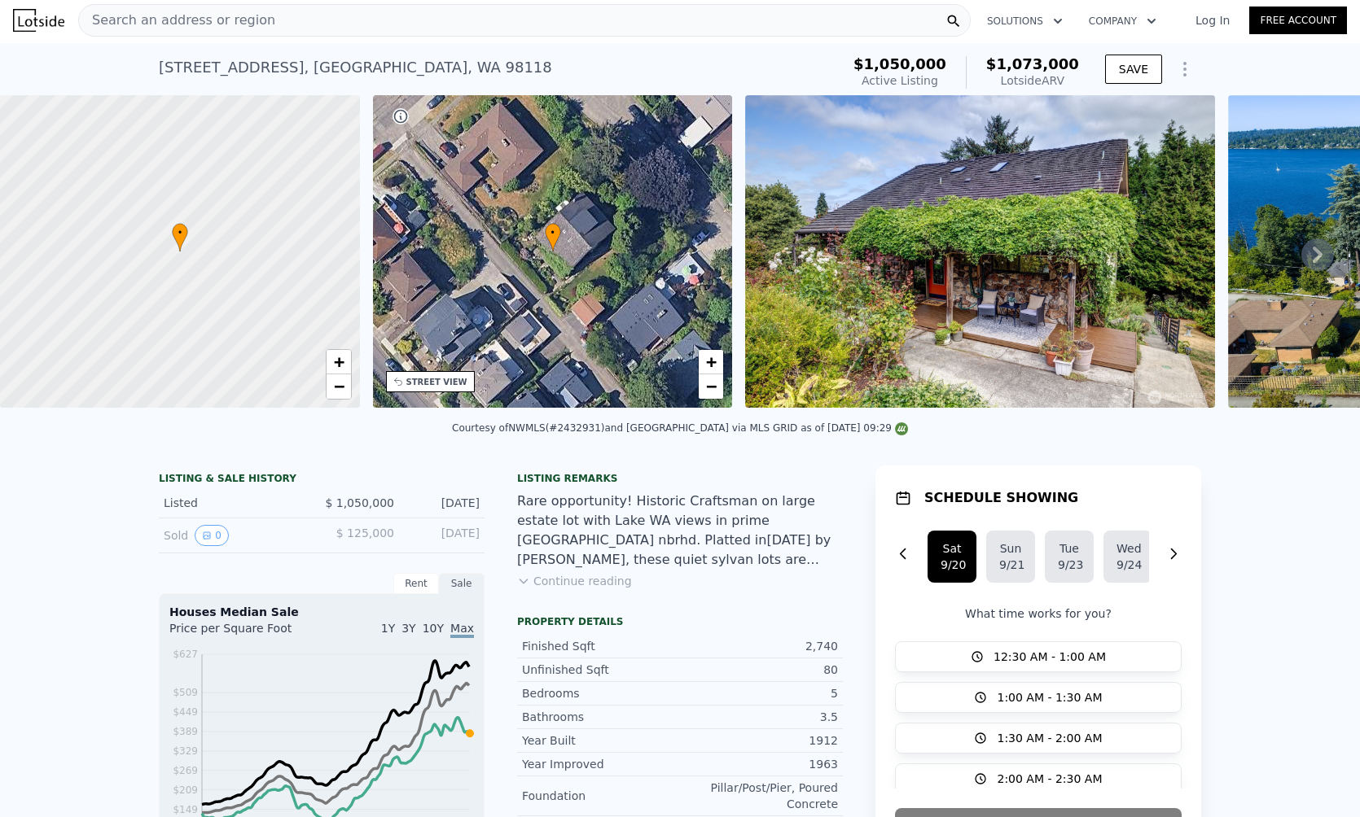
click at [1022, 263] on img at bounding box center [980, 251] width 470 height 313
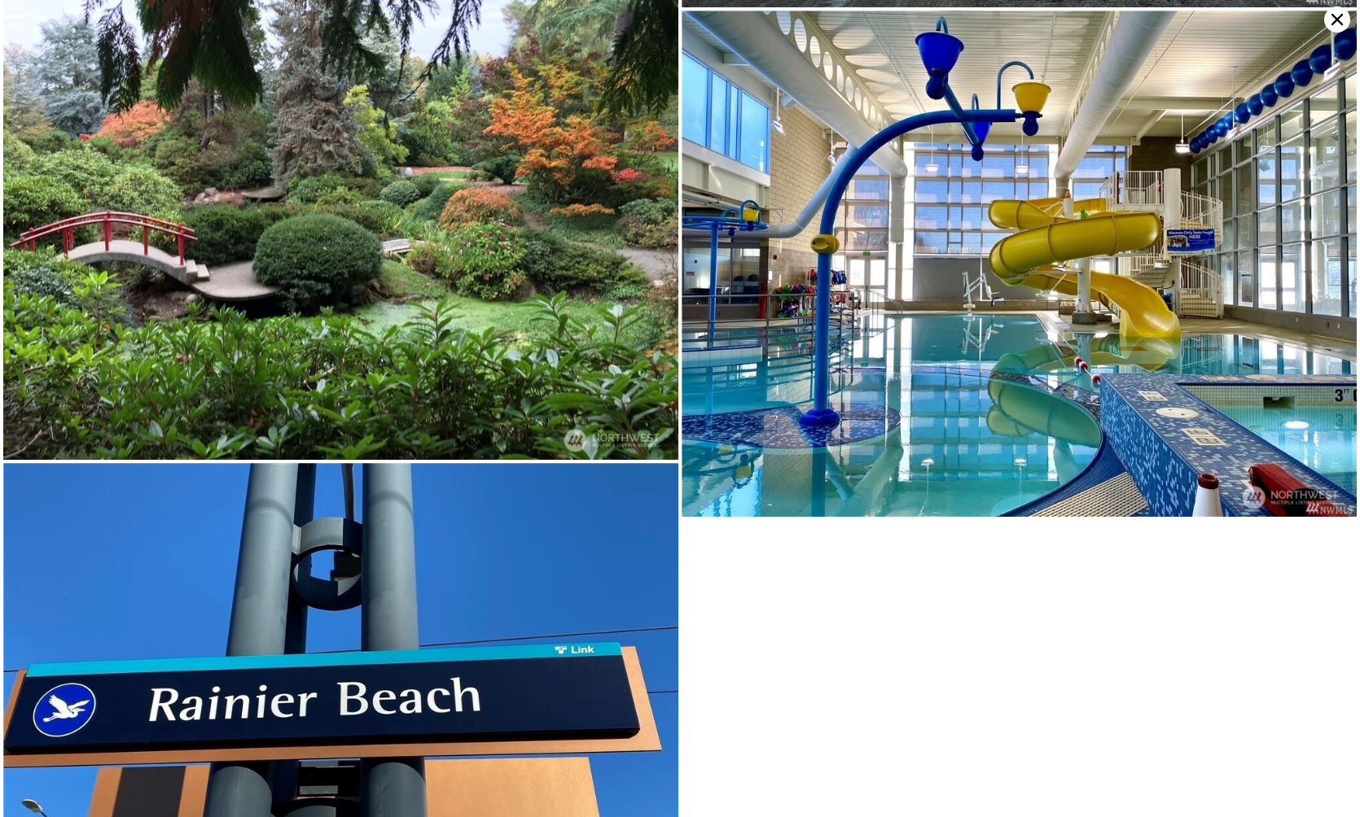
scroll to position [8273, 0]
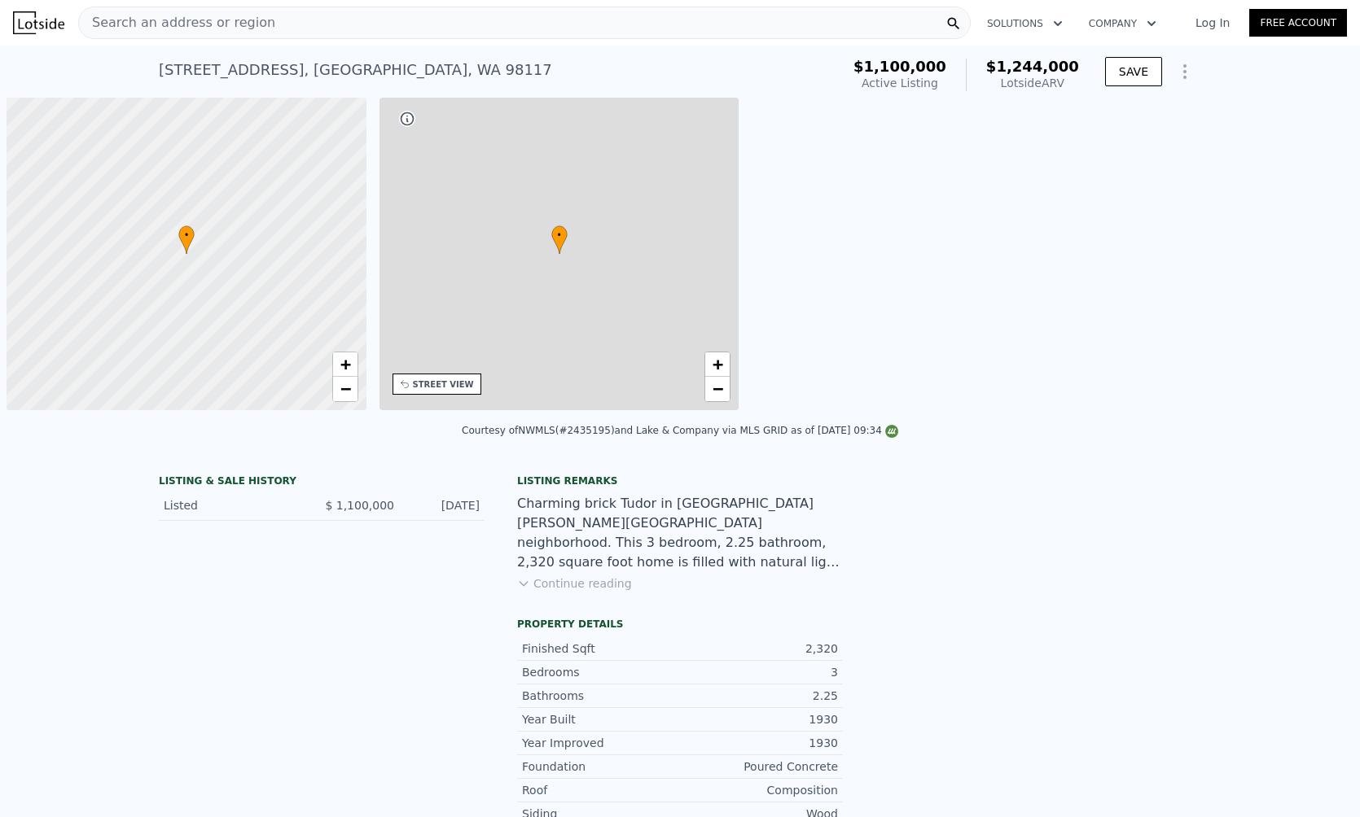
scroll to position [0, 7]
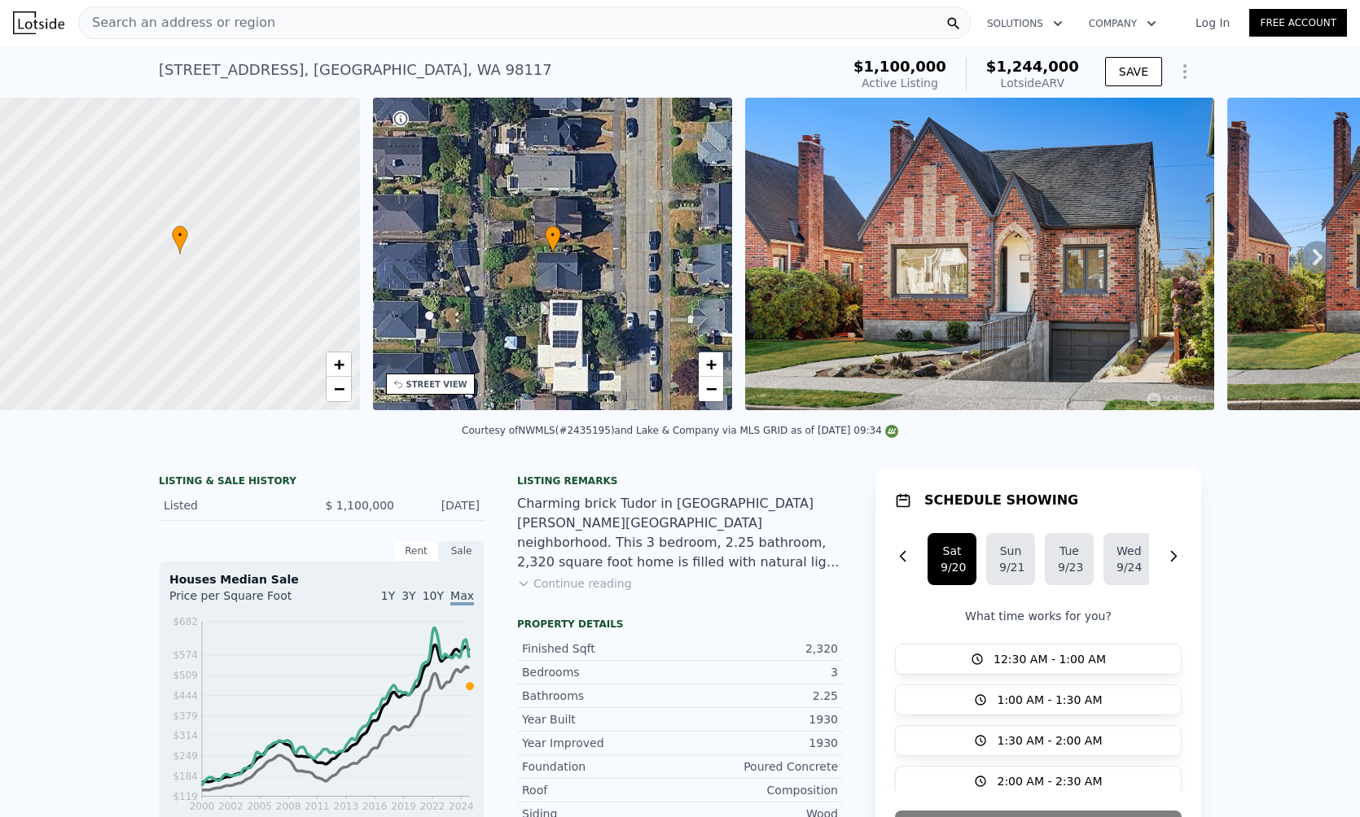
click at [926, 309] on img at bounding box center [979, 254] width 469 height 313
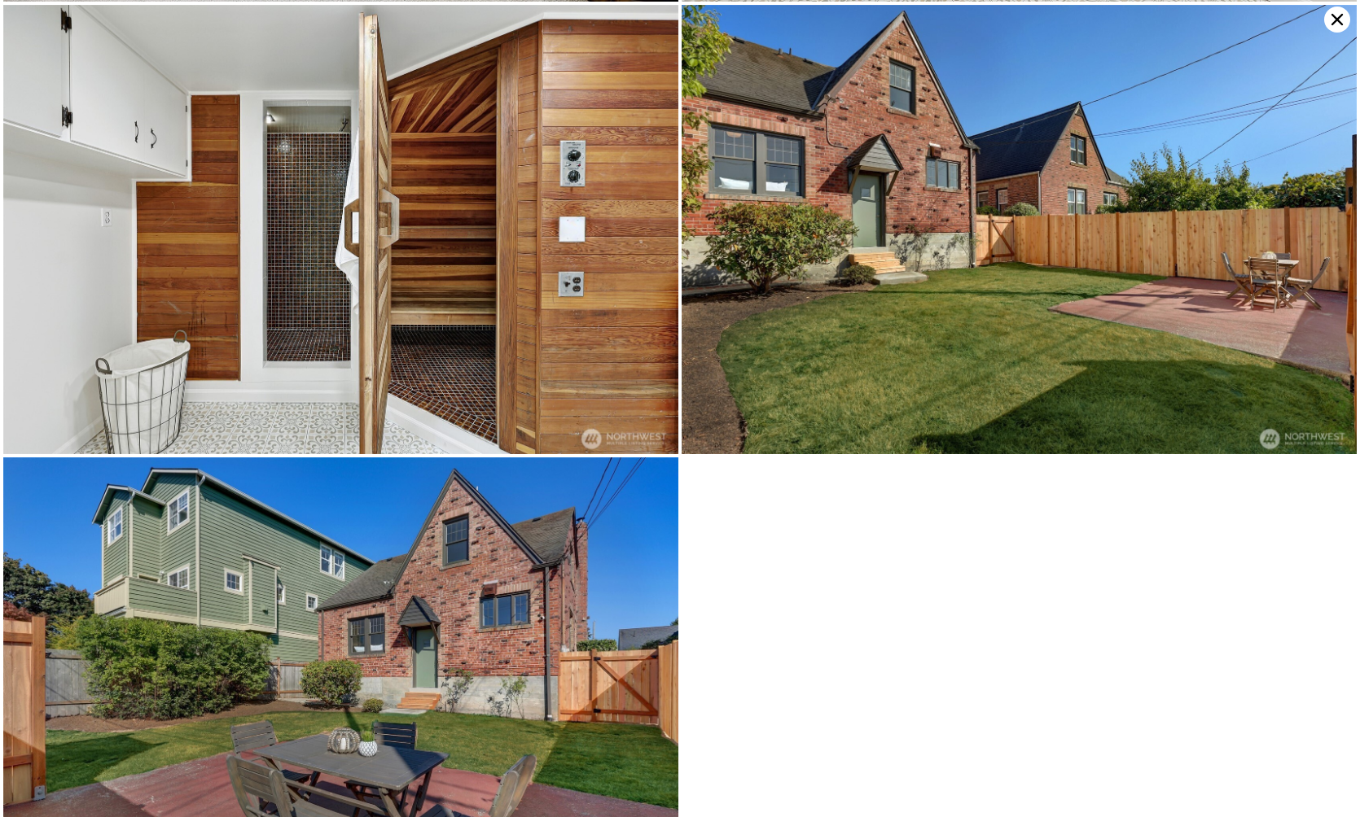
scroll to position [5016, 0]
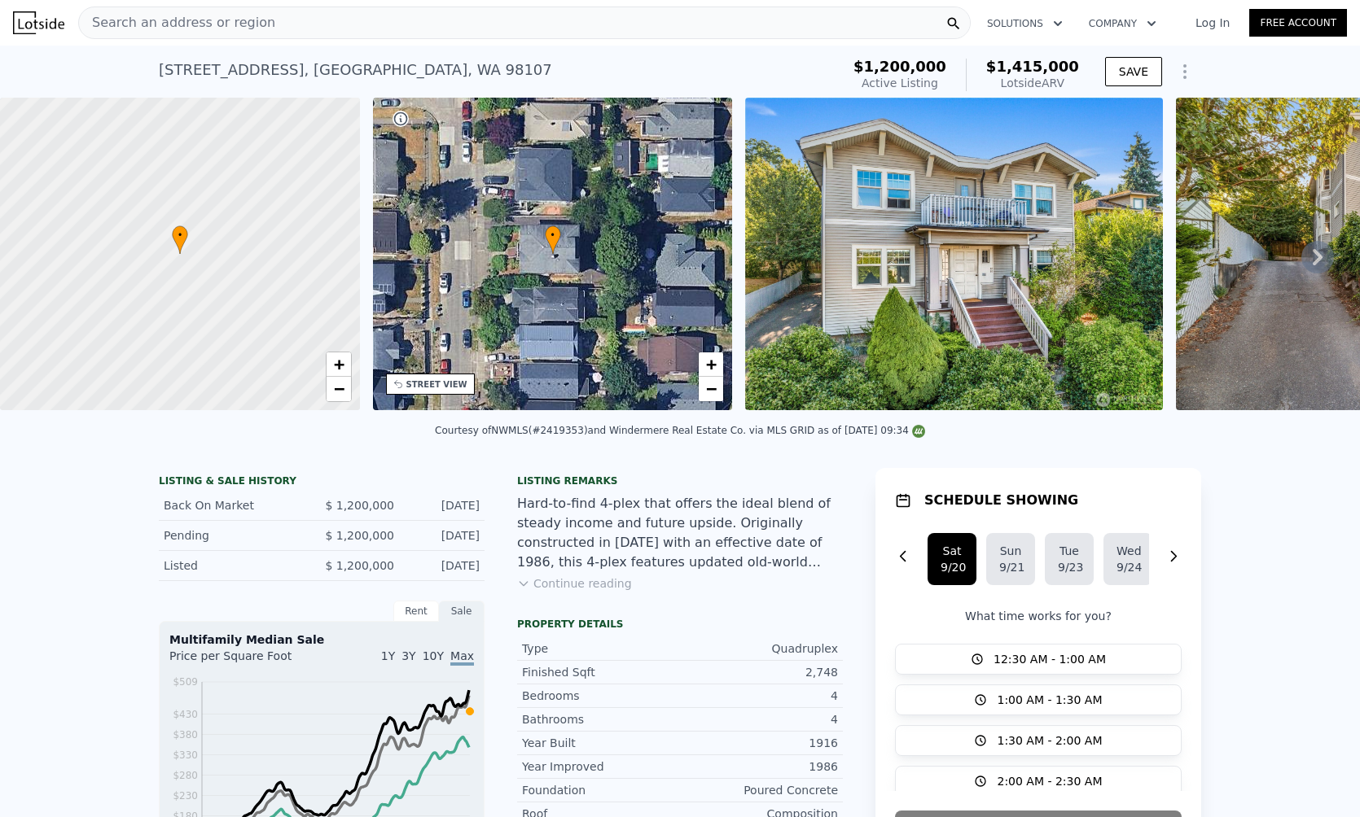
click at [869, 312] on img at bounding box center [954, 254] width 418 height 313
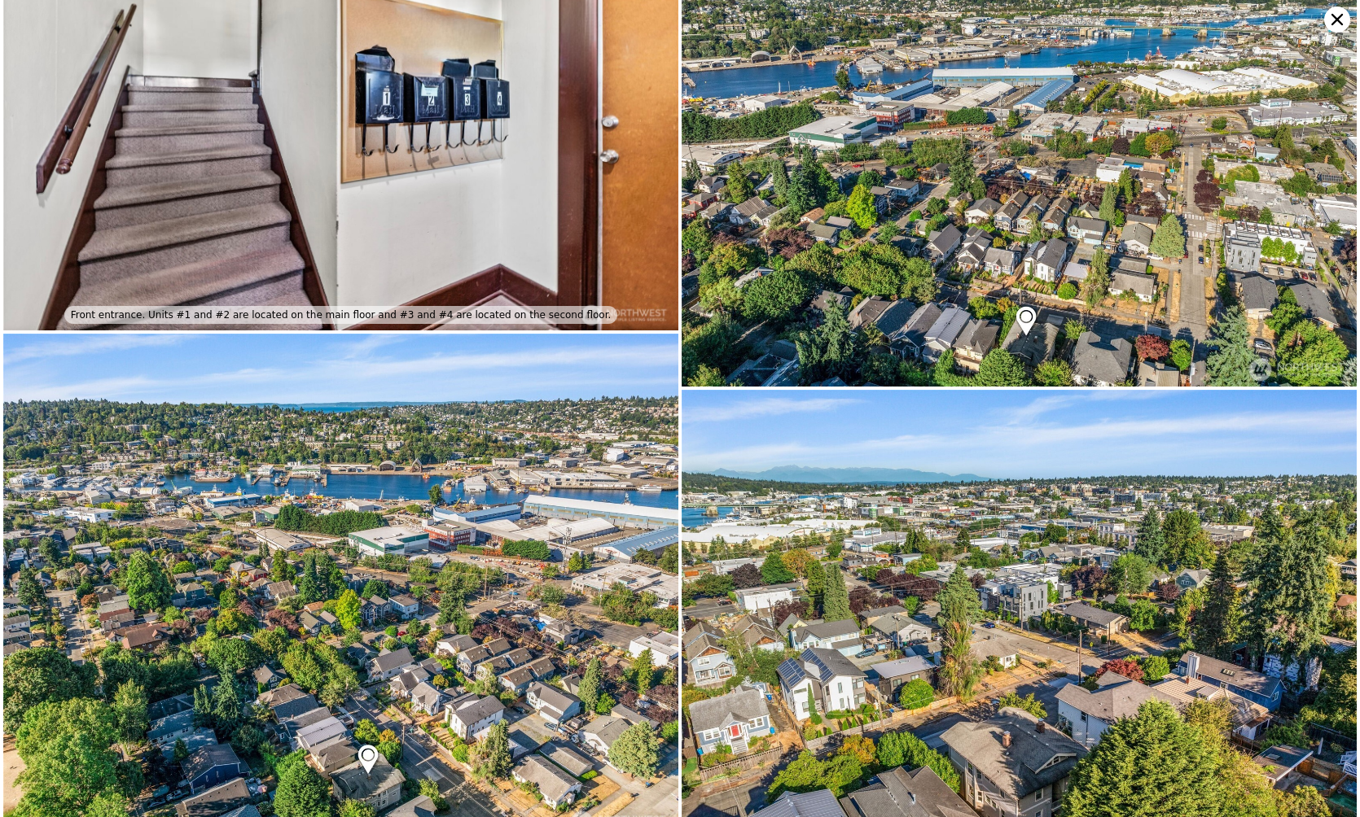
scroll to position [4100, 0]
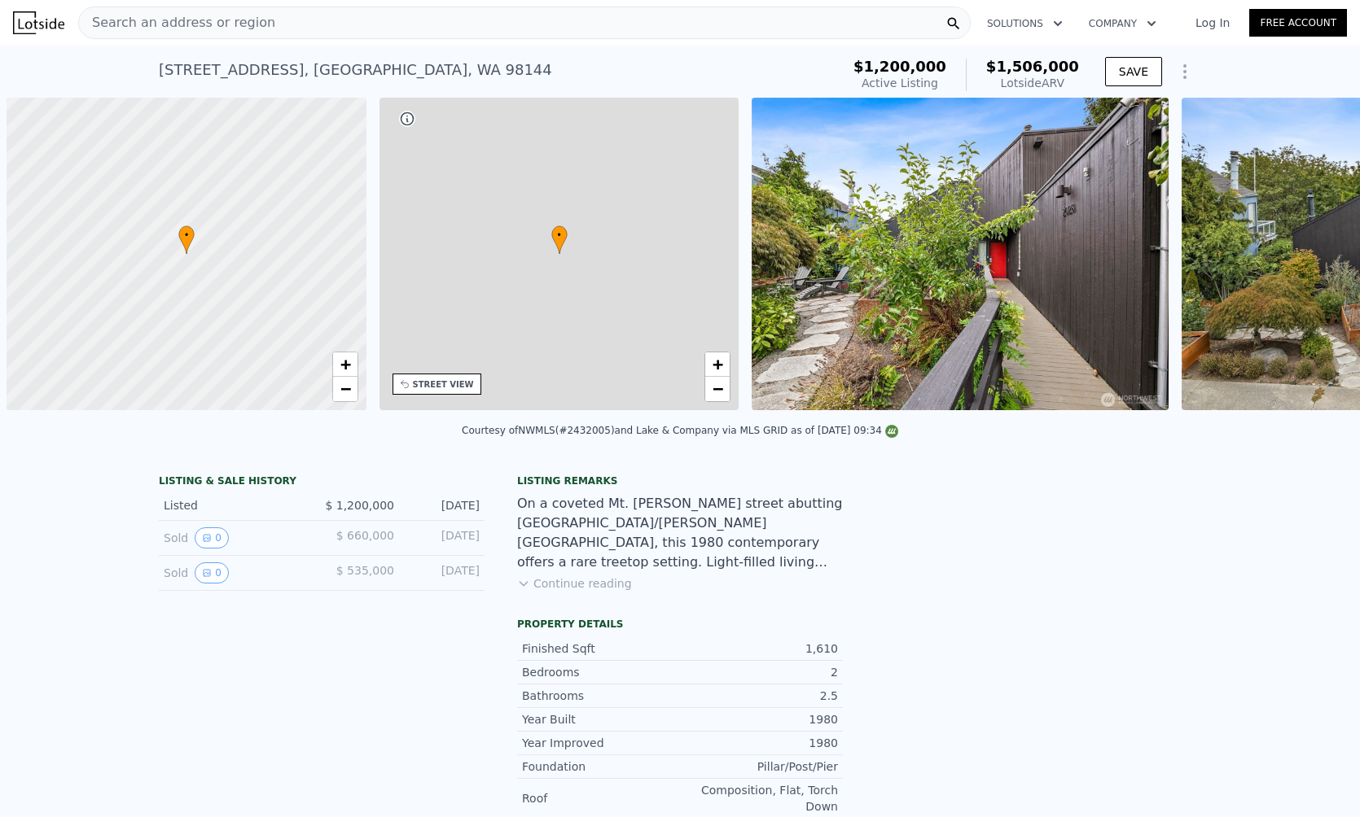
scroll to position [0, 7]
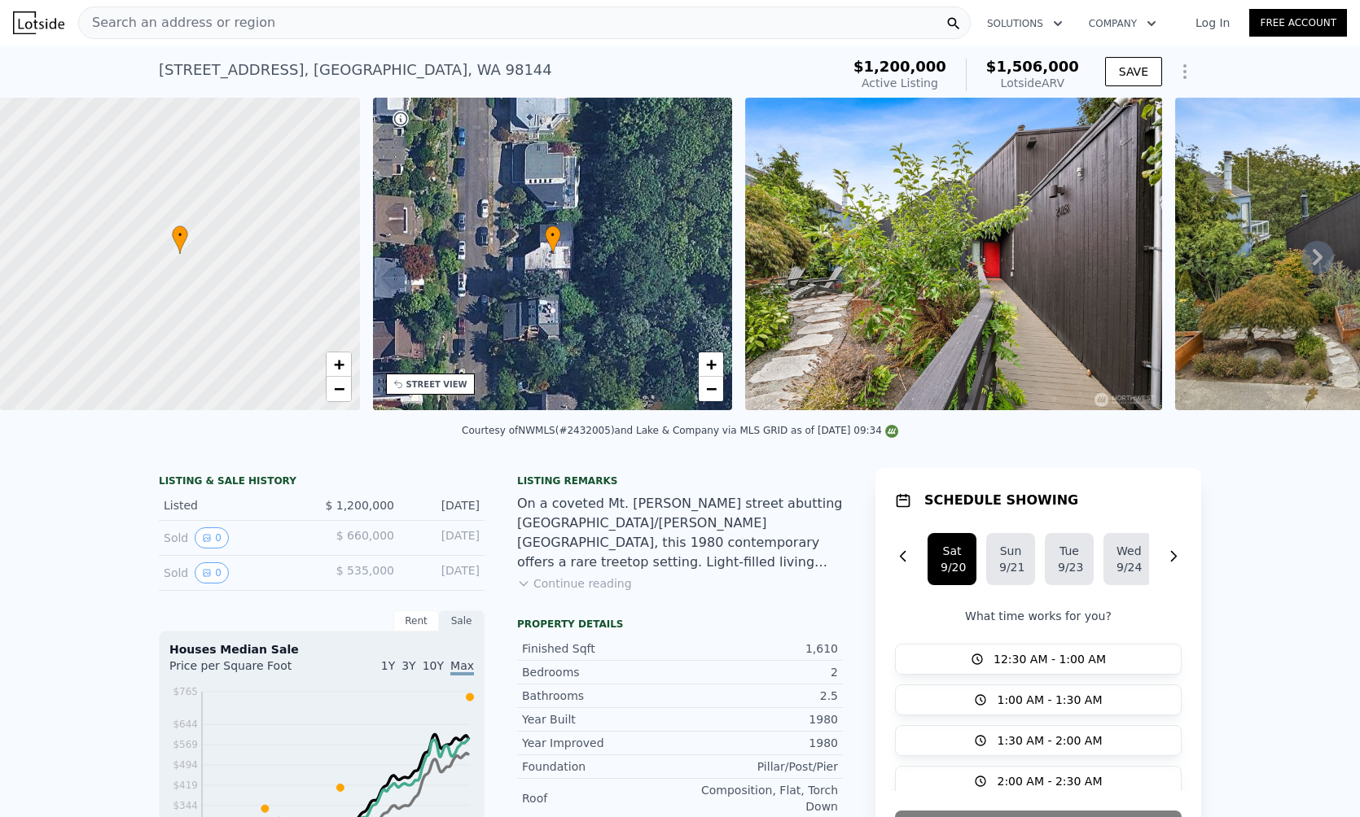
click at [936, 220] on img at bounding box center [953, 254] width 417 height 313
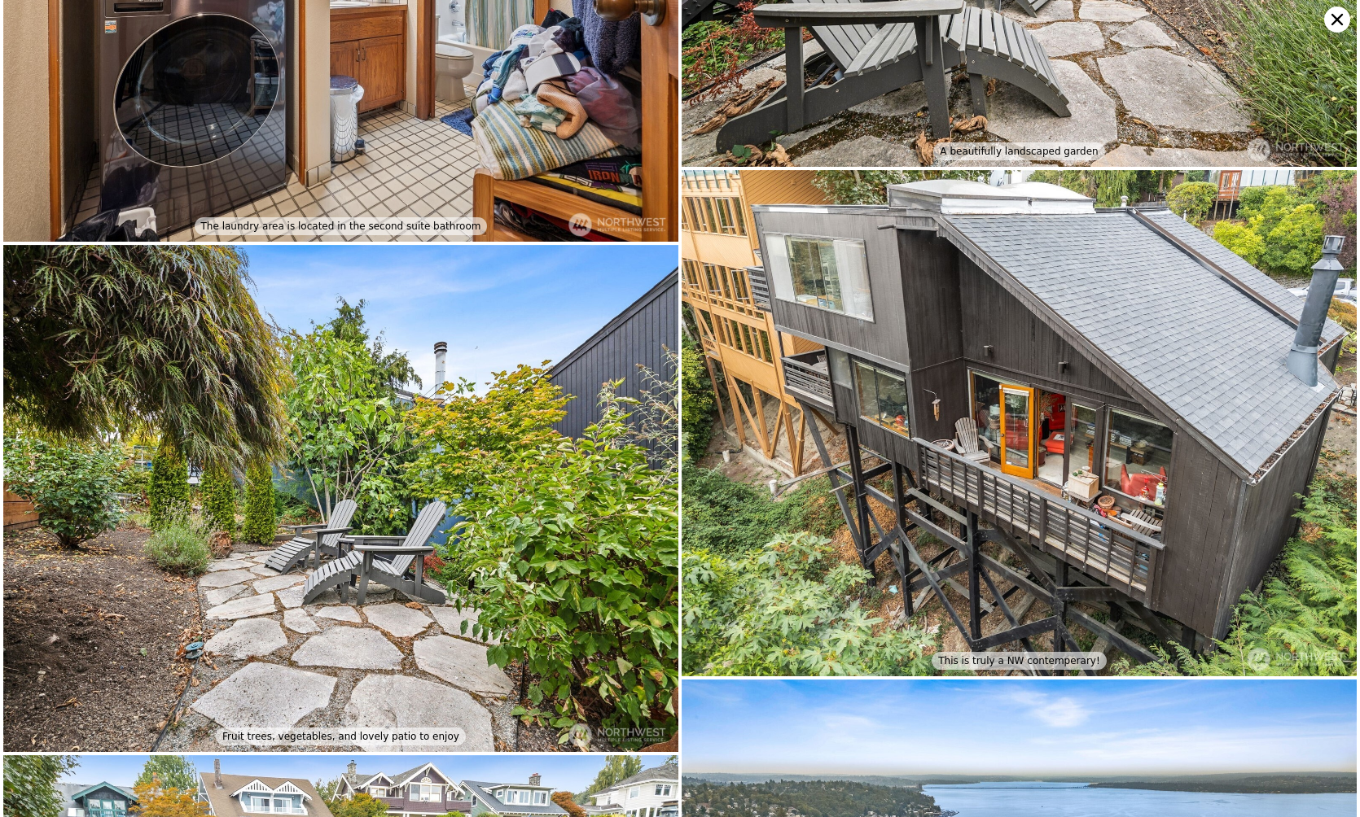
scroll to position [5051, 0]
